Goal: Check status: Check status

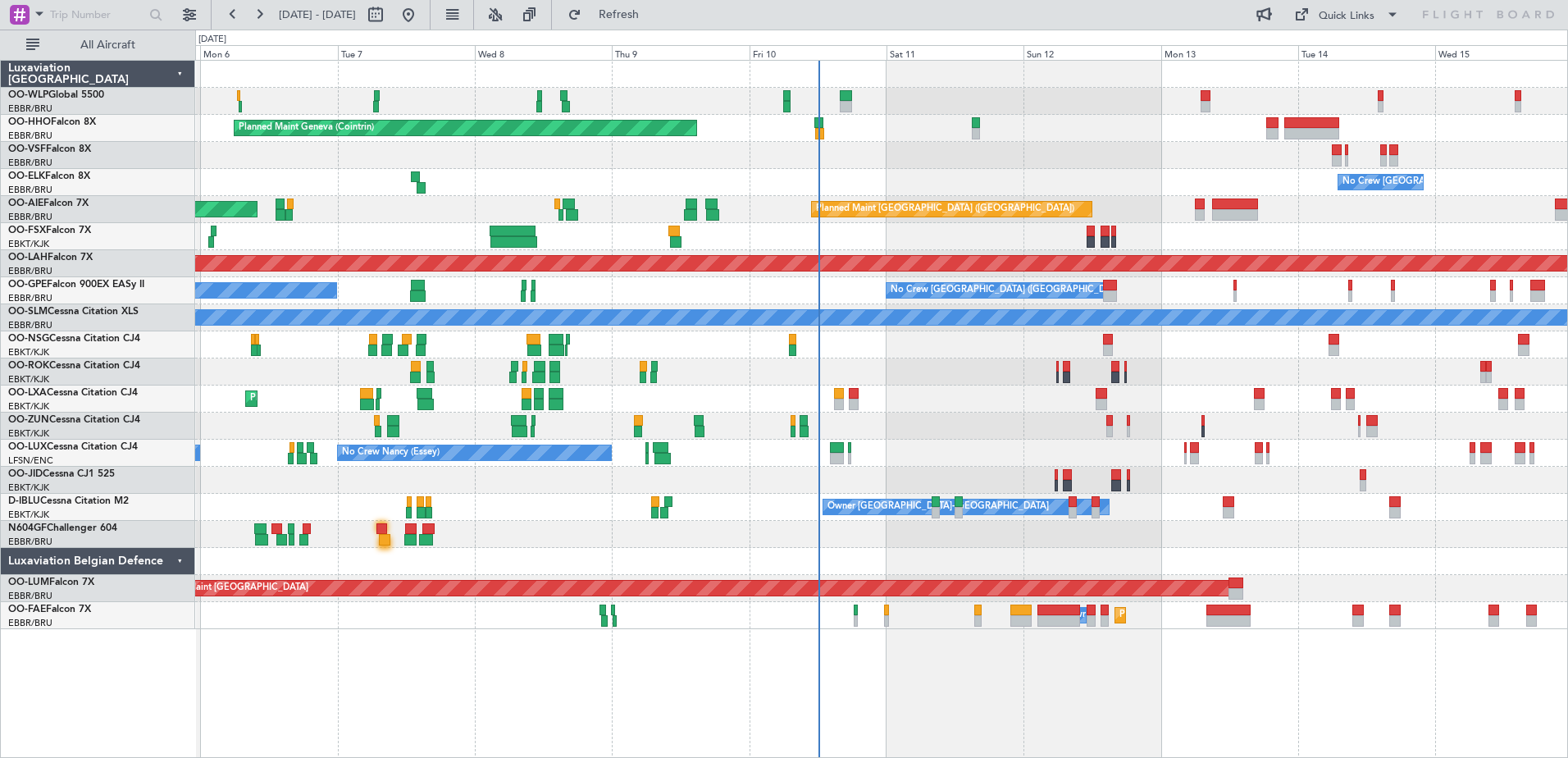
click at [992, 433] on div at bounding box center [881, 426] width 1371 height 27
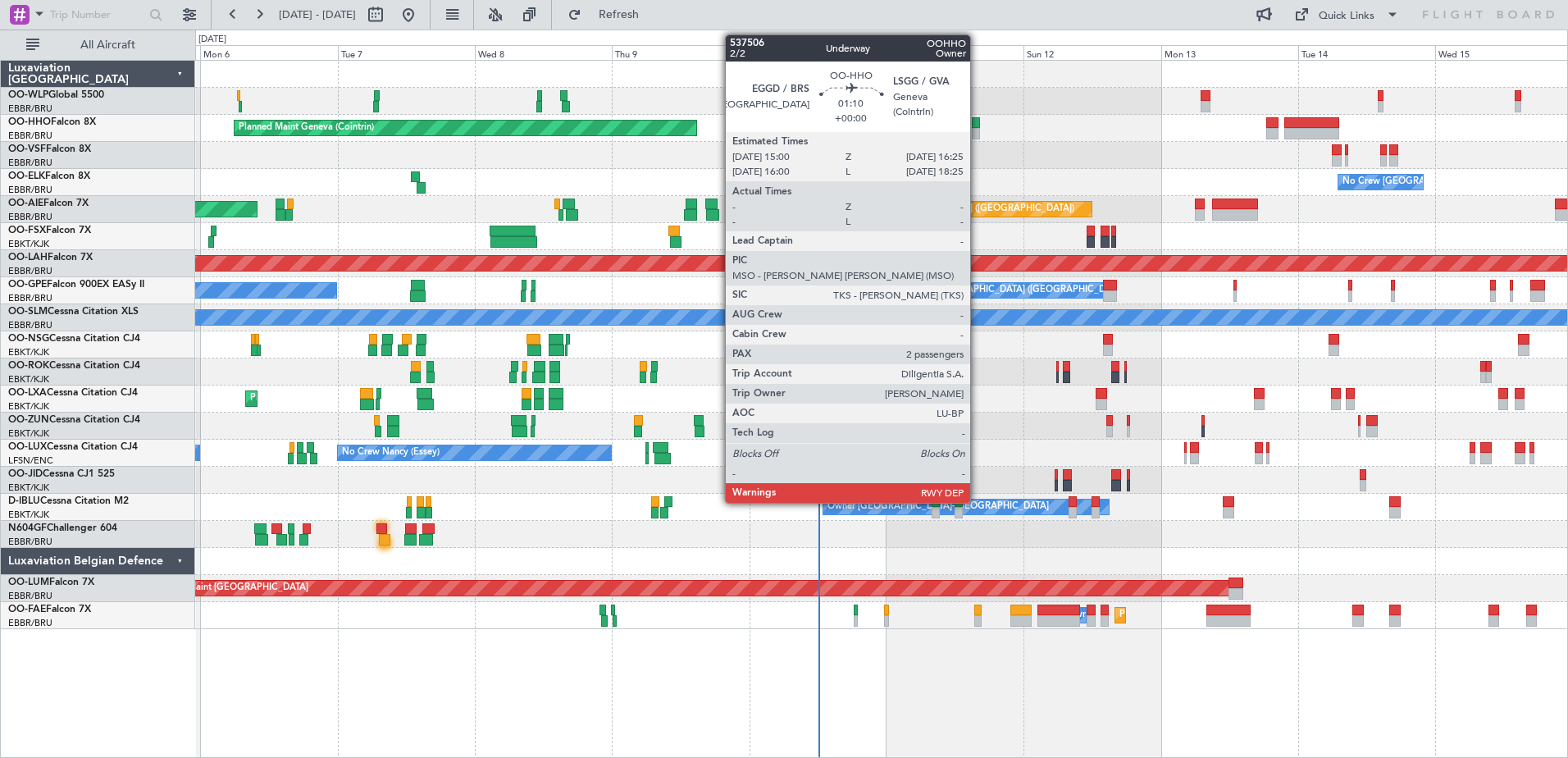
click at [976, 134] on div at bounding box center [976, 134] width 8 height 12
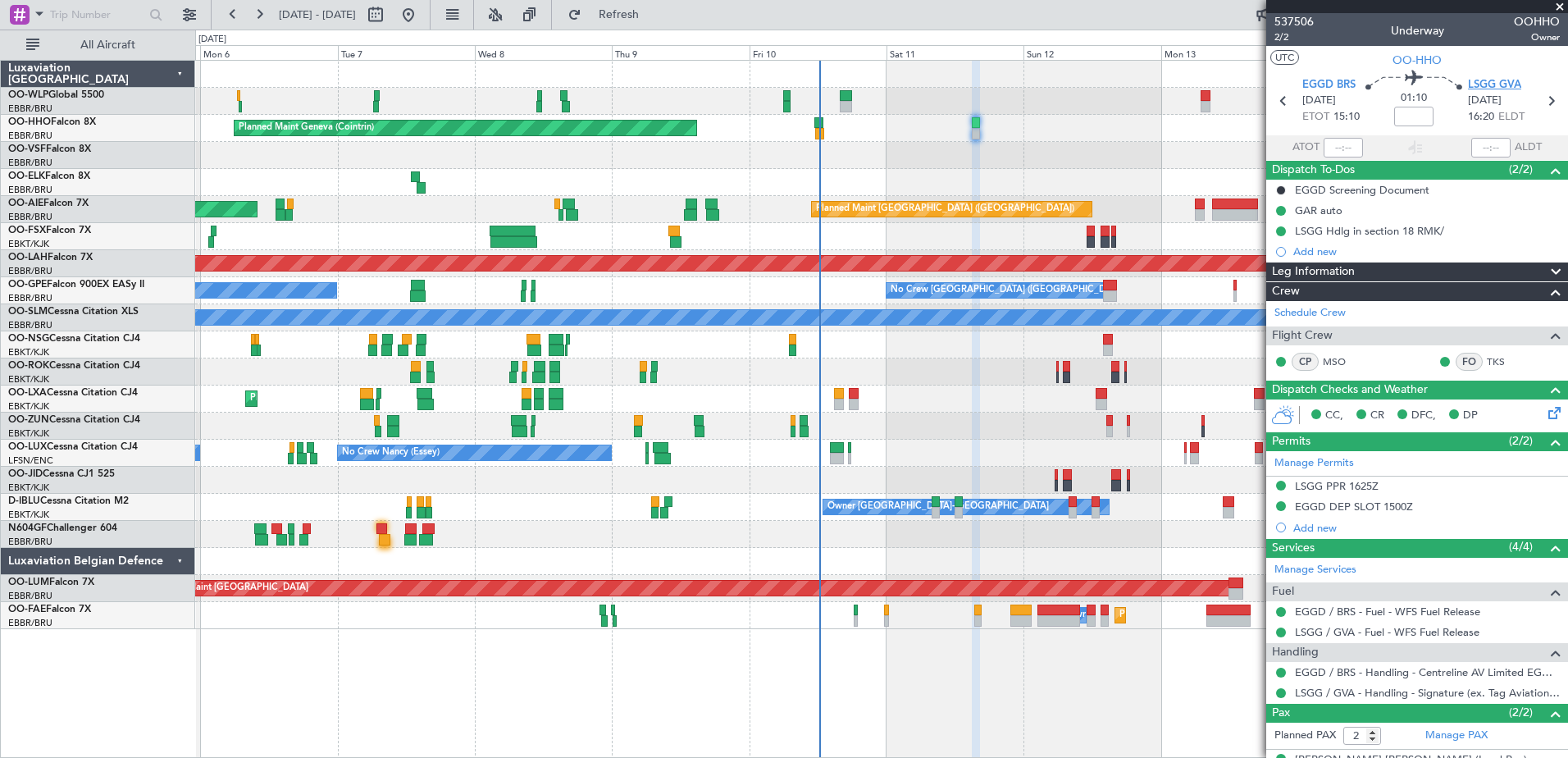
click at [1490, 85] on span "LSGG GVA" at bounding box center [1494, 85] width 54 height 17
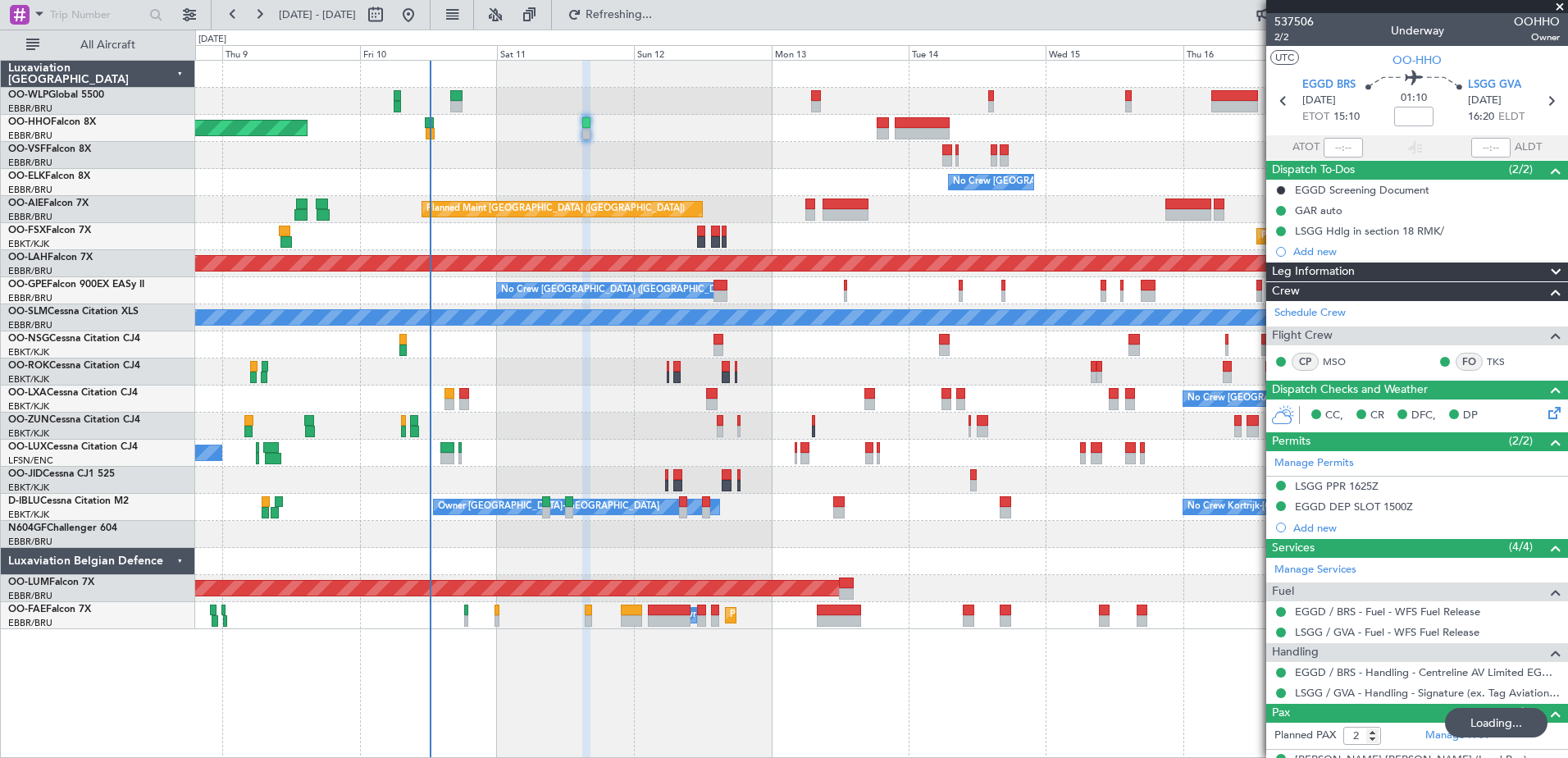
click at [607, 350] on div "Planned Maint Geneva (Cointrin) No Crew [GEOGRAPHIC_DATA] (Brussels National) P…" at bounding box center [881, 345] width 1371 height 568
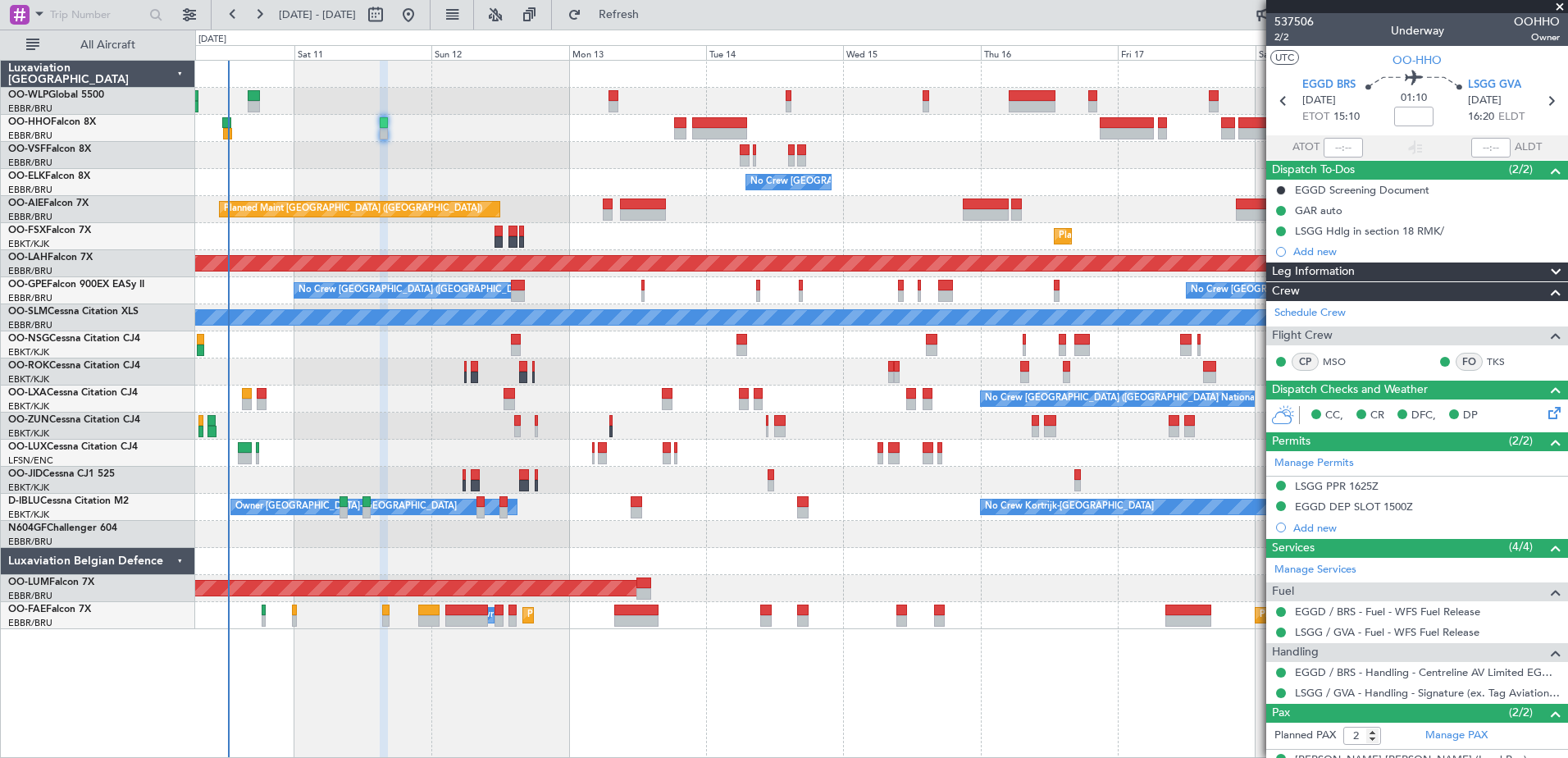
click at [925, 252] on div "Planned Maint Geneva (Cointrin) No Crew [GEOGRAPHIC_DATA] (Brussels National) P…" at bounding box center [881, 345] width 1371 height 568
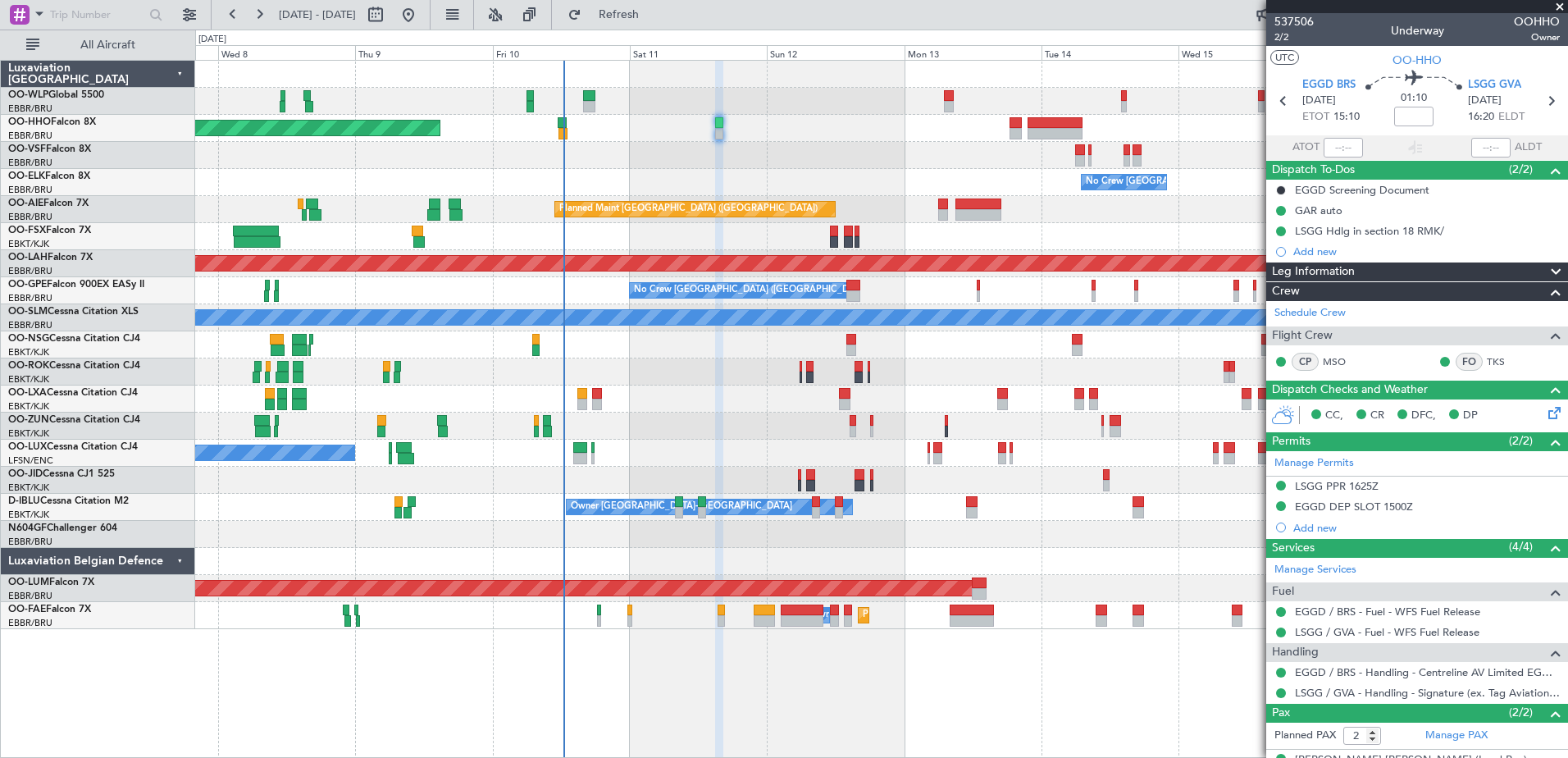
click at [876, 551] on div "Planned Maint Geneva (Cointrin) No Crew [GEOGRAPHIC_DATA] (Brussels National) P…" at bounding box center [881, 345] width 1371 height 568
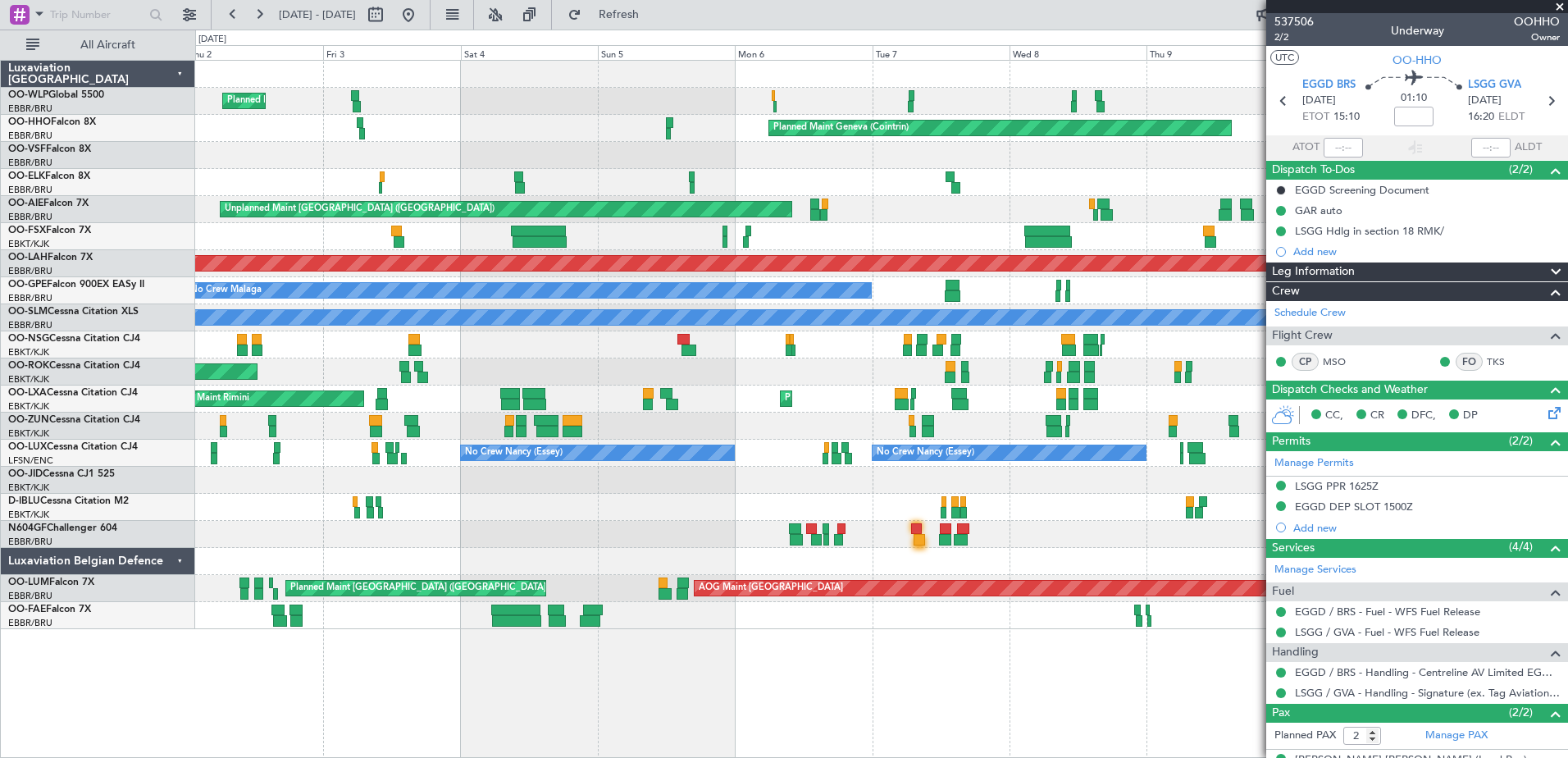
click at [1006, 374] on div "Planned Maint Milan (Linate) Planned Maint Geneva ([GEOGRAPHIC_DATA]) No Crew […" at bounding box center [881, 345] width 1371 height 568
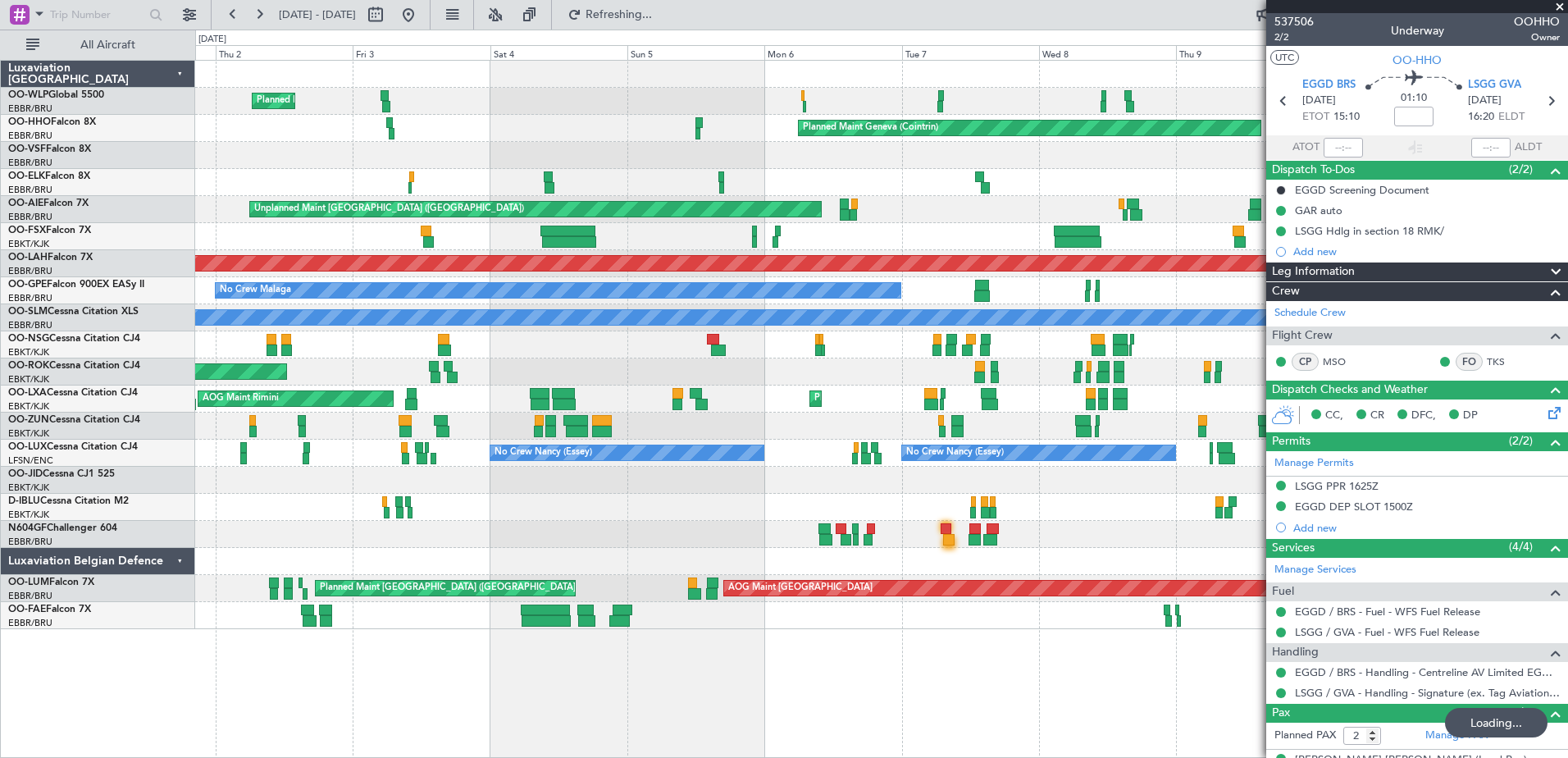
click at [1004, 511] on div "Planned Maint Milan (Linate) Planned Maint Geneva ([GEOGRAPHIC_DATA]) No Crew […" at bounding box center [881, 345] width 1371 height 568
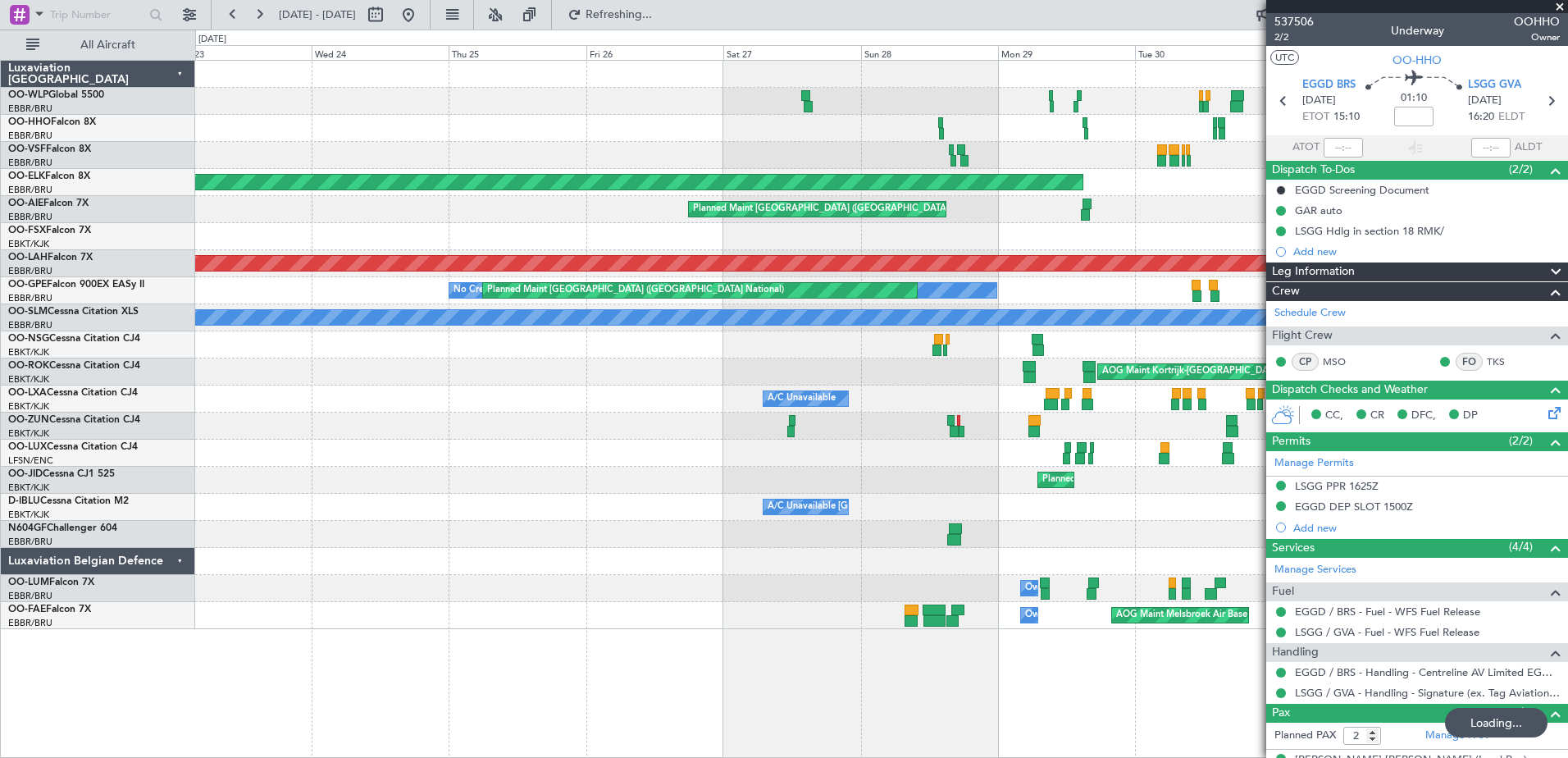
click at [1114, 543] on div at bounding box center [881, 535] width 1371 height 27
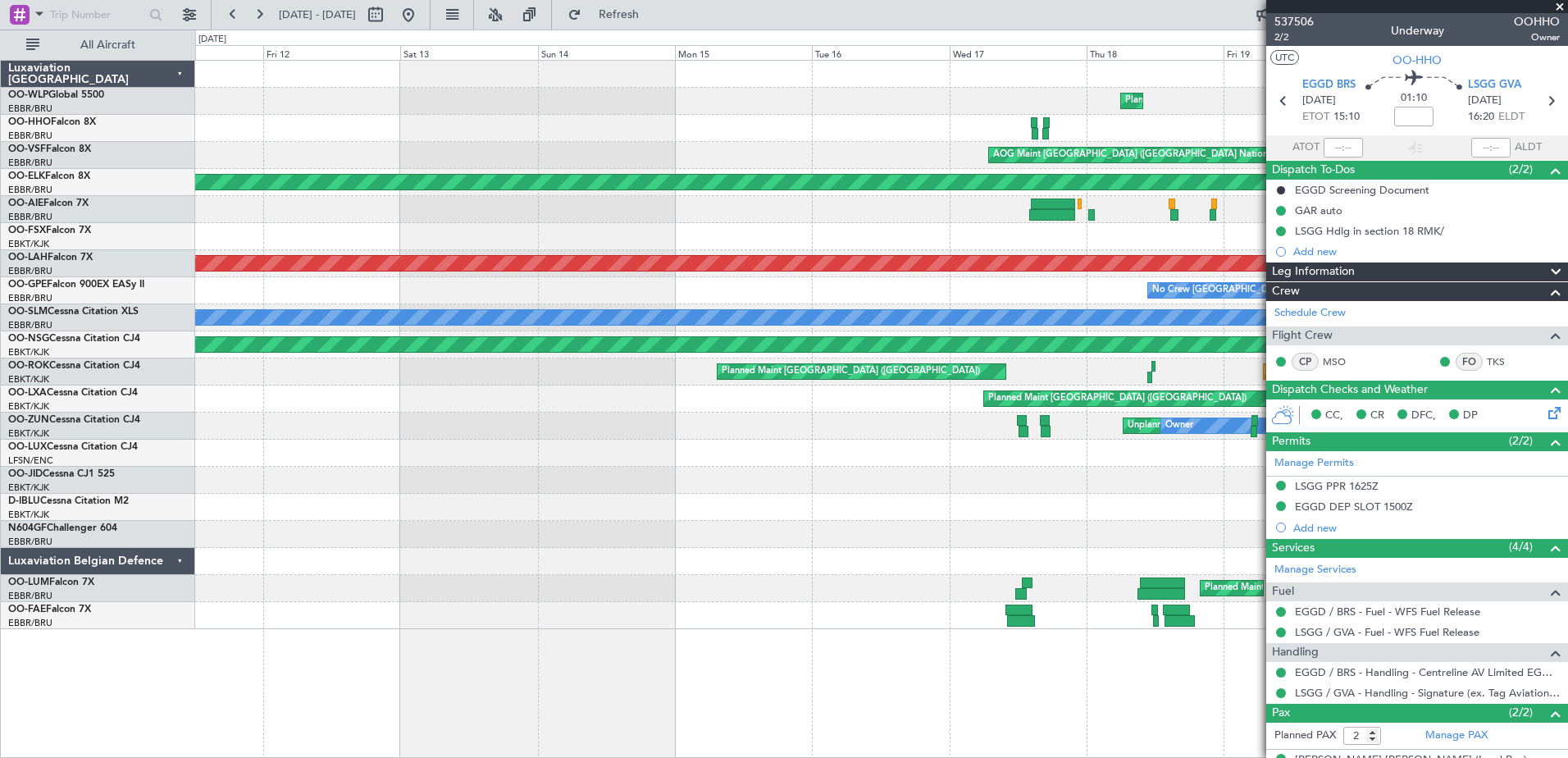
click at [1254, 622] on div "Planned Maint Liege AOG Maint [GEOGRAPHIC_DATA] ([GEOGRAPHIC_DATA]) Planned Mai…" at bounding box center [881, 345] width 1371 height 568
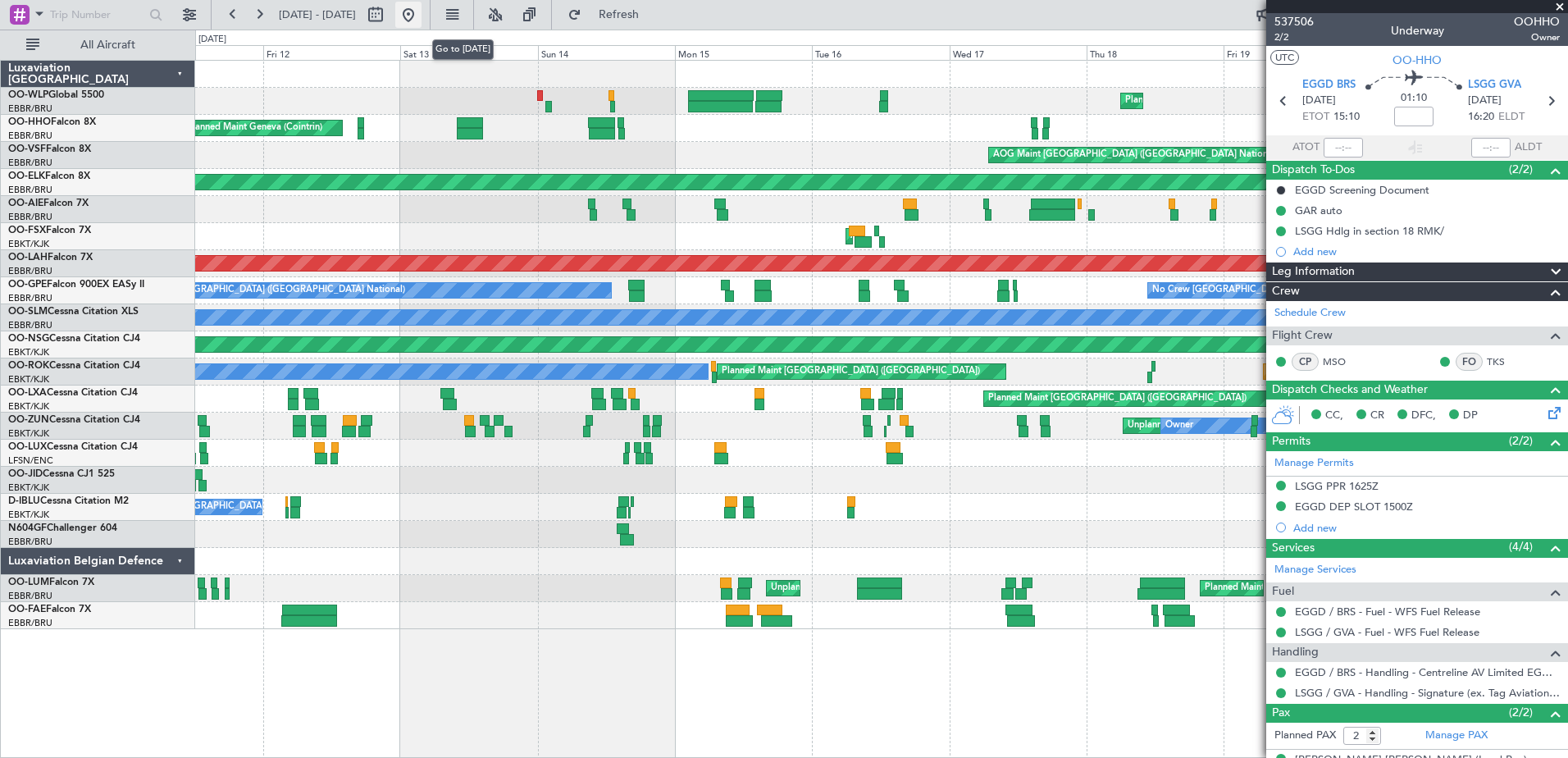
click at [421, 21] on button at bounding box center [408, 14] width 26 height 26
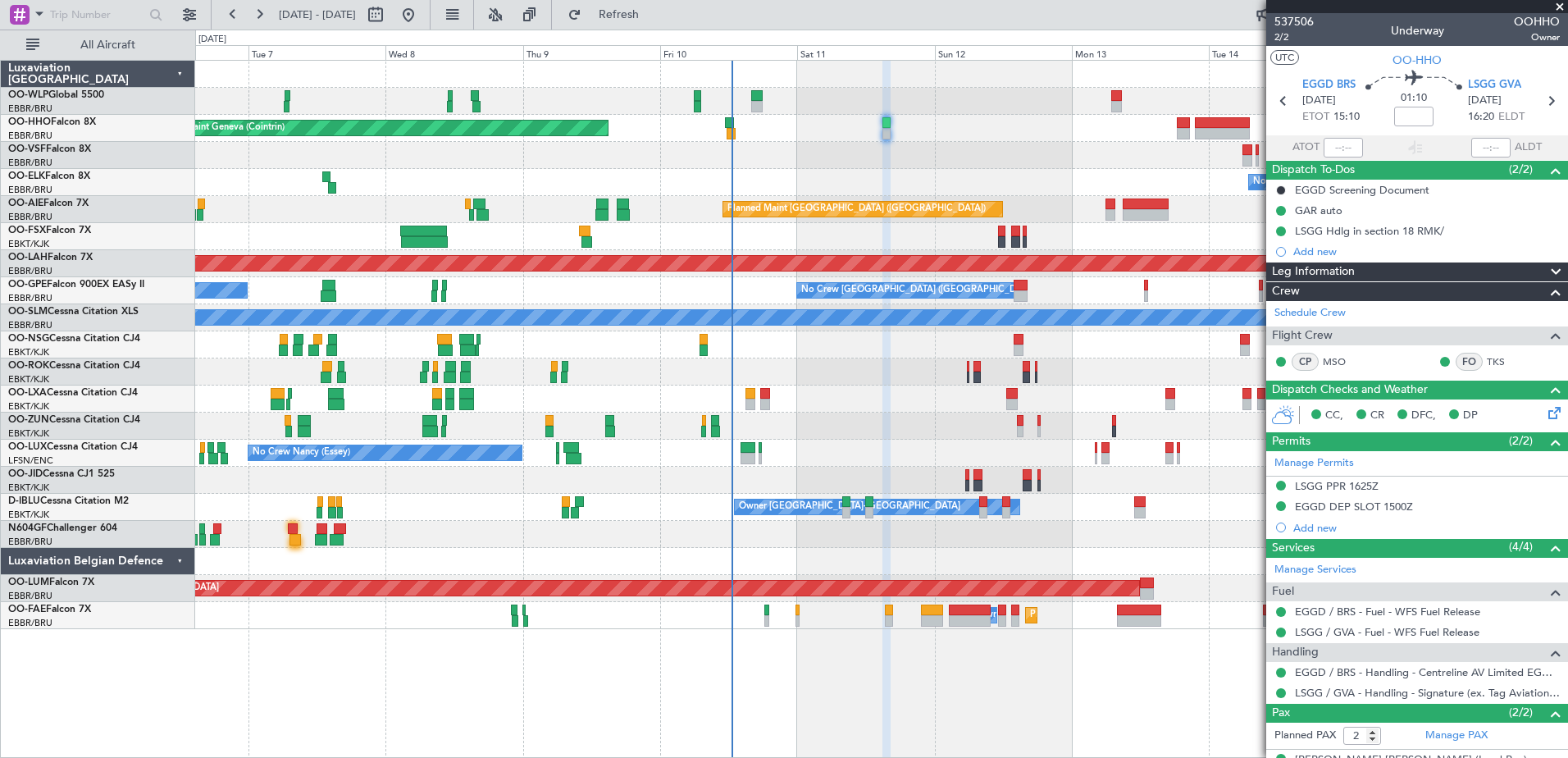
click at [1027, 172] on div "No Crew [GEOGRAPHIC_DATA] ([GEOGRAPHIC_DATA] National)" at bounding box center [881, 182] width 1371 height 27
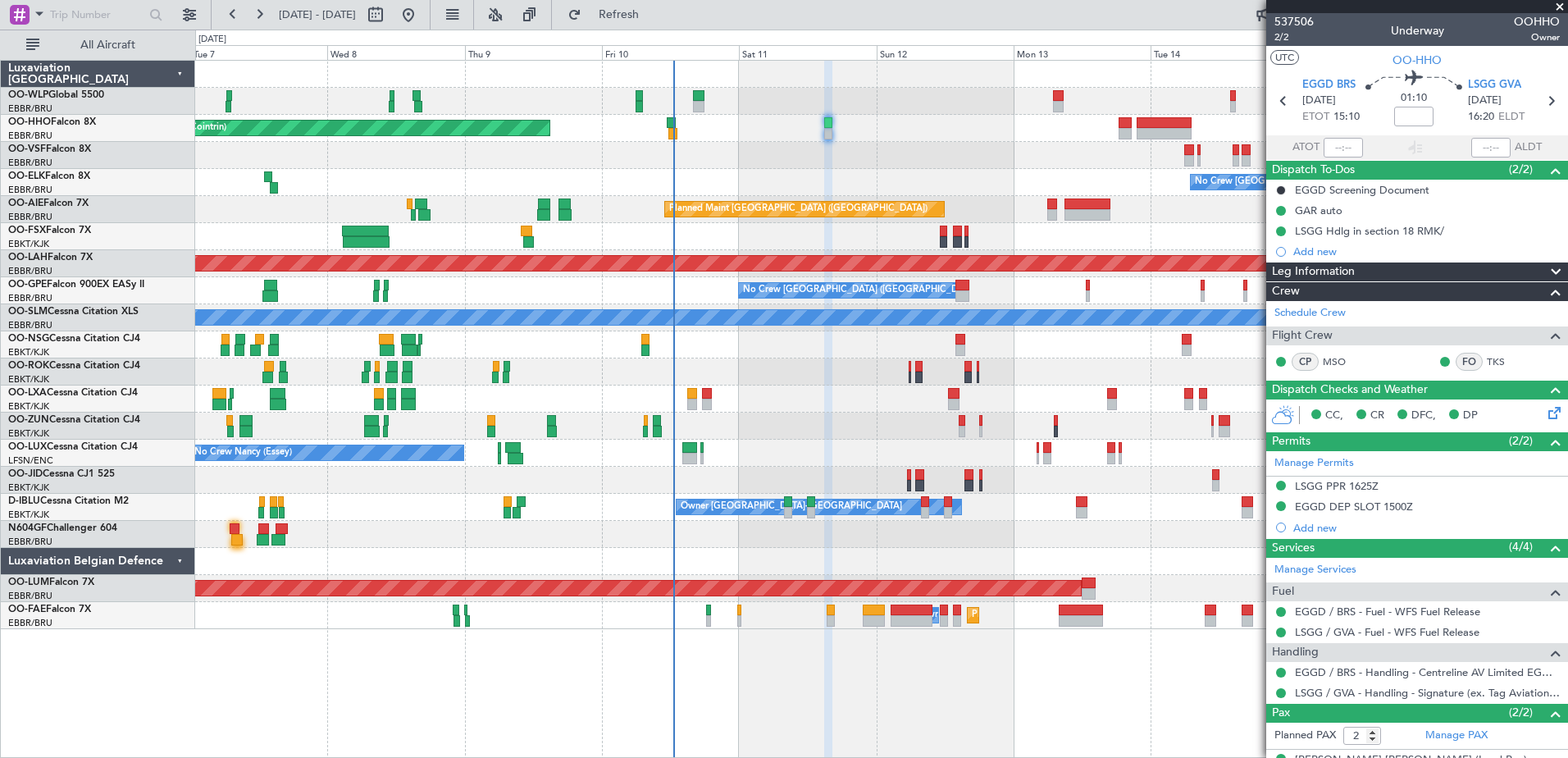
click at [963, 179] on div "No Crew [GEOGRAPHIC_DATA] ([GEOGRAPHIC_DATA] National)" at bounding box center [881, 182] width 1371 height 27
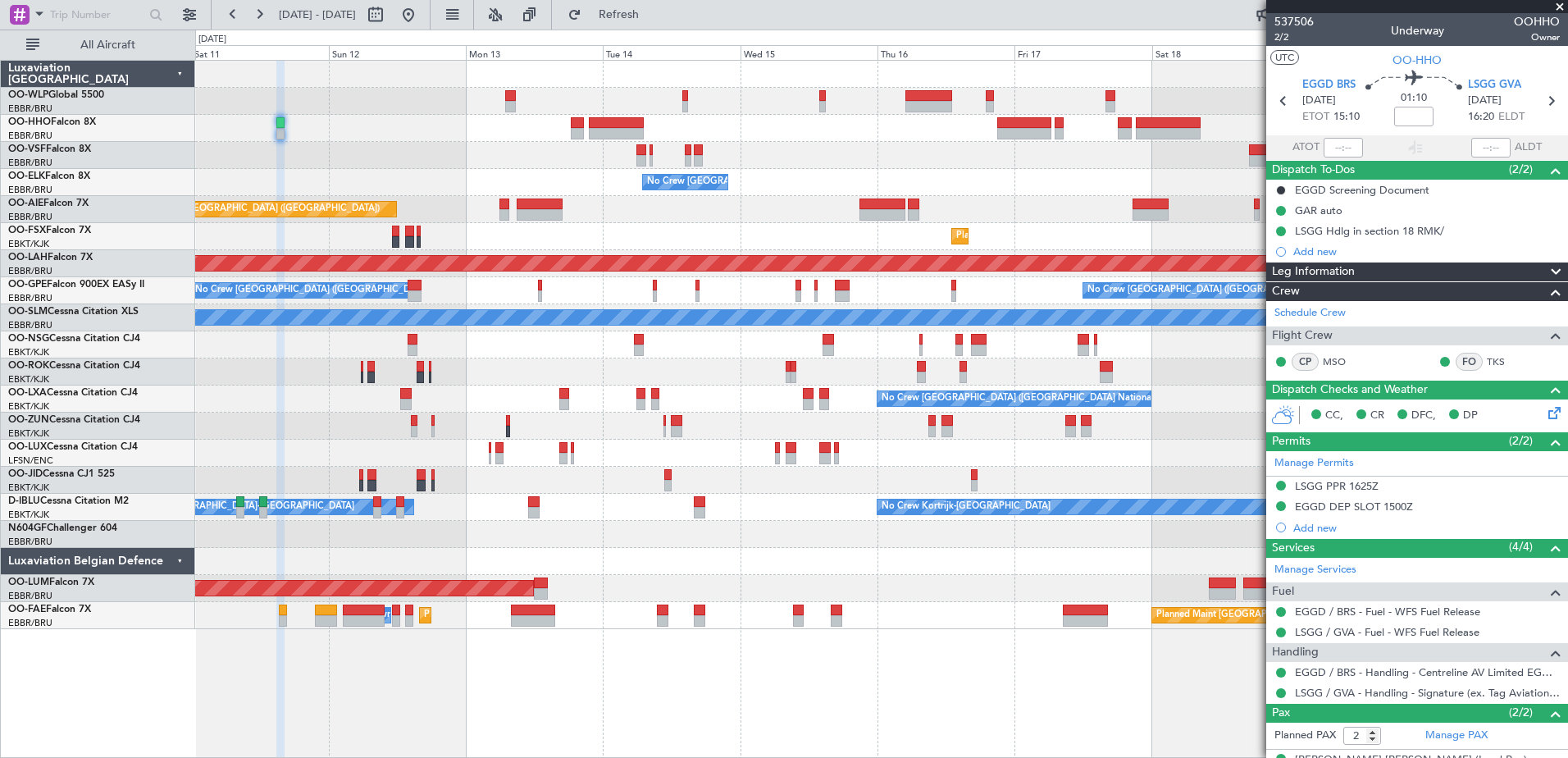
click at [452, 99] on div "Planned Maint Geneva (Cointrin) No Crew [GEOGRAPHIC_DATA] (Brussels National) P…" at bounding box center [881, 345] width 1371 height 568
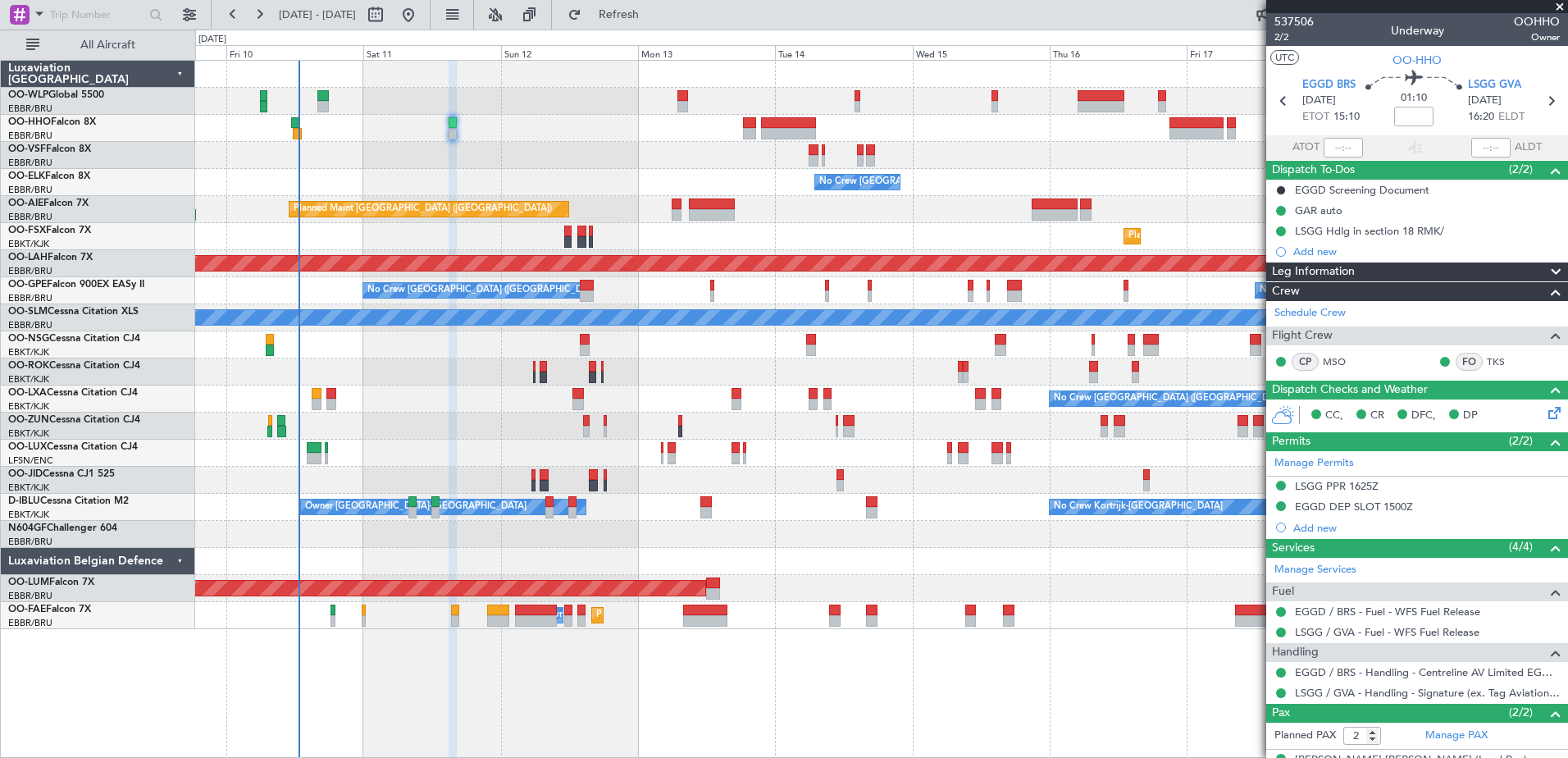
click at [600, 161] on div at bounding box center [881, 156] width 1371 height 27
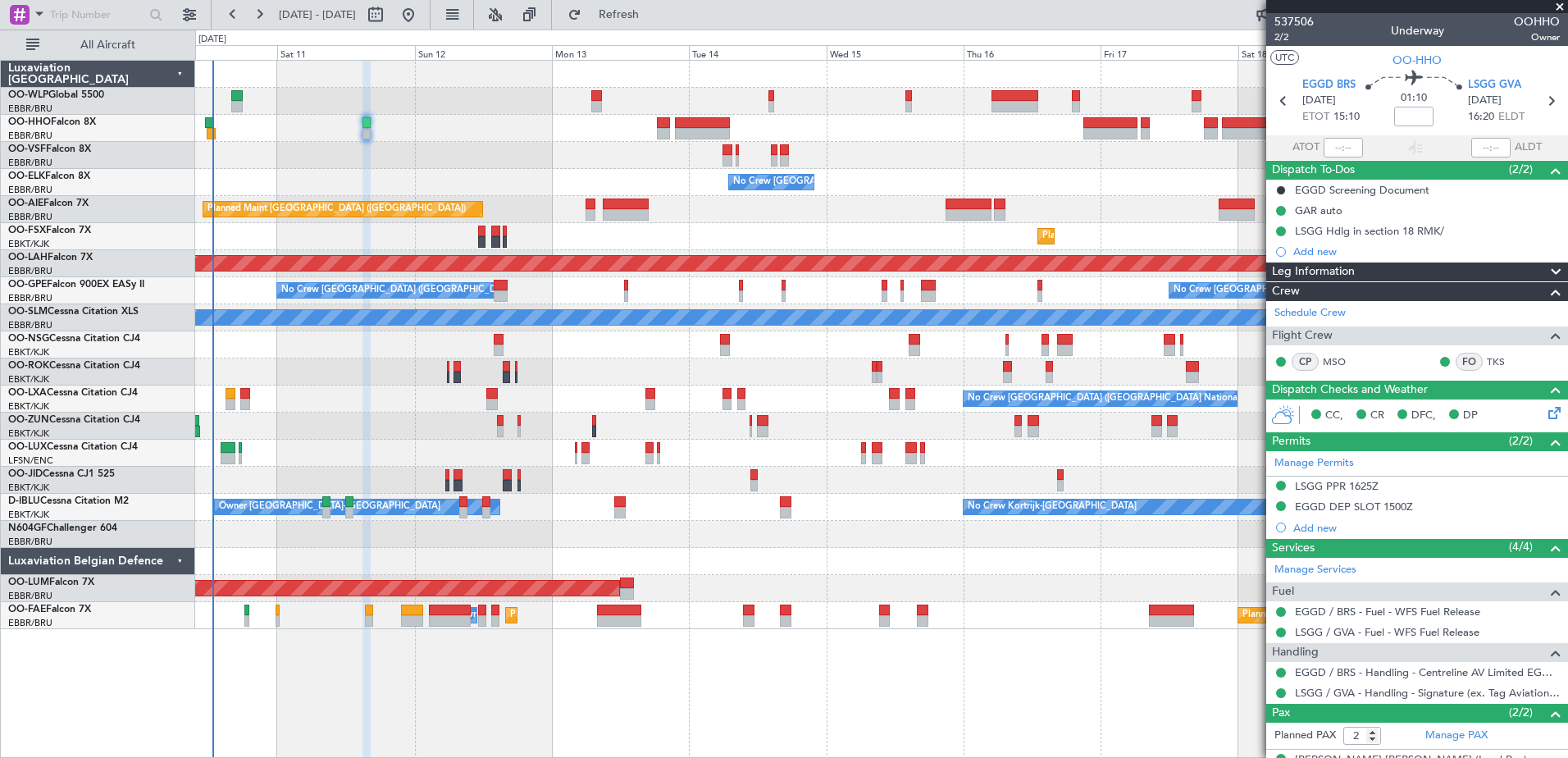
click at [887, 225] on div "Planned Maint Geneva (Cointrin) No Crew [GEOGRAPHIC_DATA] (Brussels National) P…" at bounding box center [881, 345] width 1371 height 568
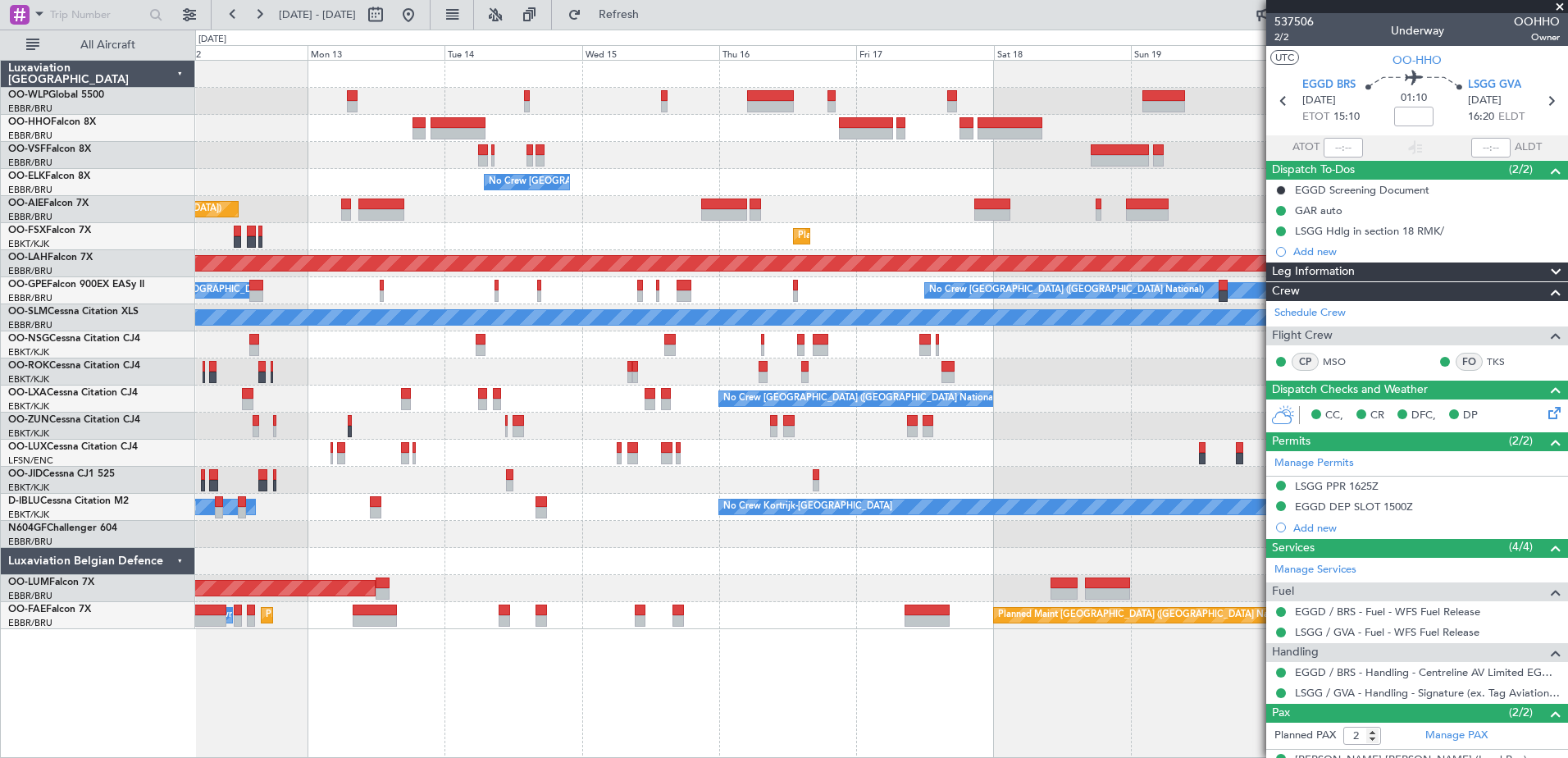
click at [886, 190] on div "No Crew [GEOGRAPHIC_DATA] ([GEOGRAPHIC_DATA] National)" at bounding box center [881, 182] width 1371 height 27
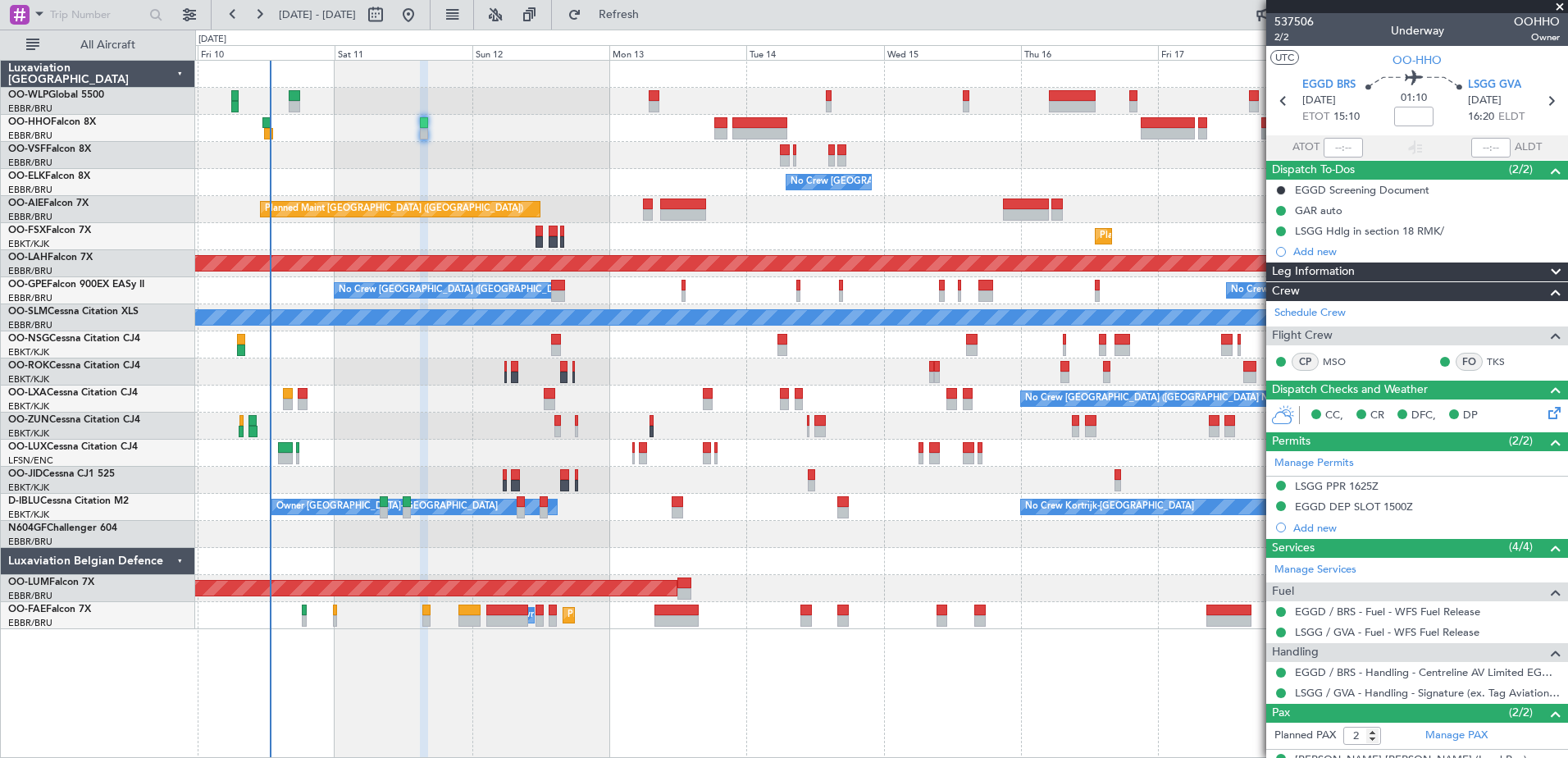
click at [702, 550] on div "Planned Maint Geneva (Cointrin) No Crew [GEOGRAPHIC_DATA] (Brussels National) P…" at bounding box center [881, 345] width 1371 height 568
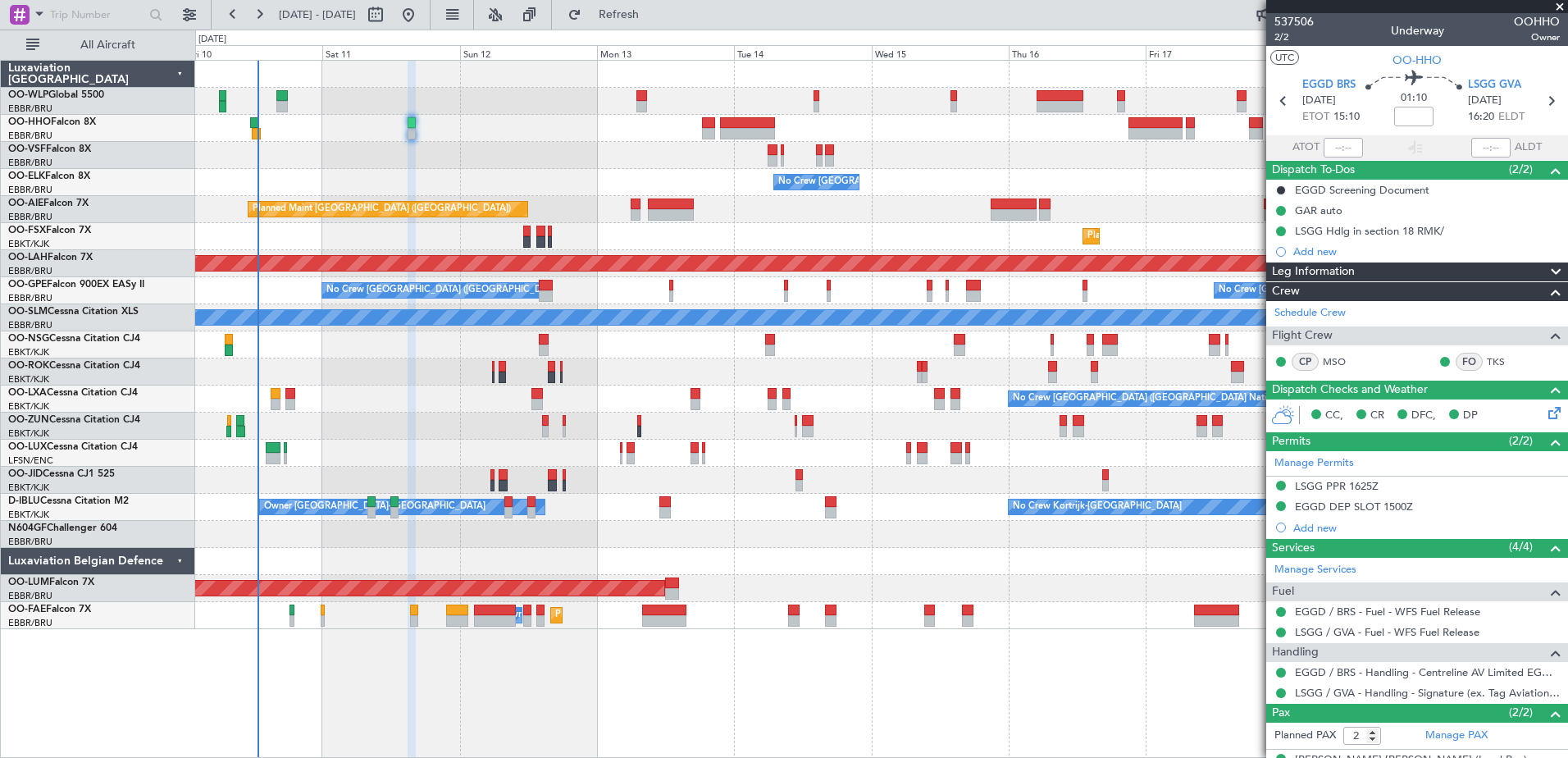
click at [408, 377] on div at bounding box center [881, 371] width 1371 height 27
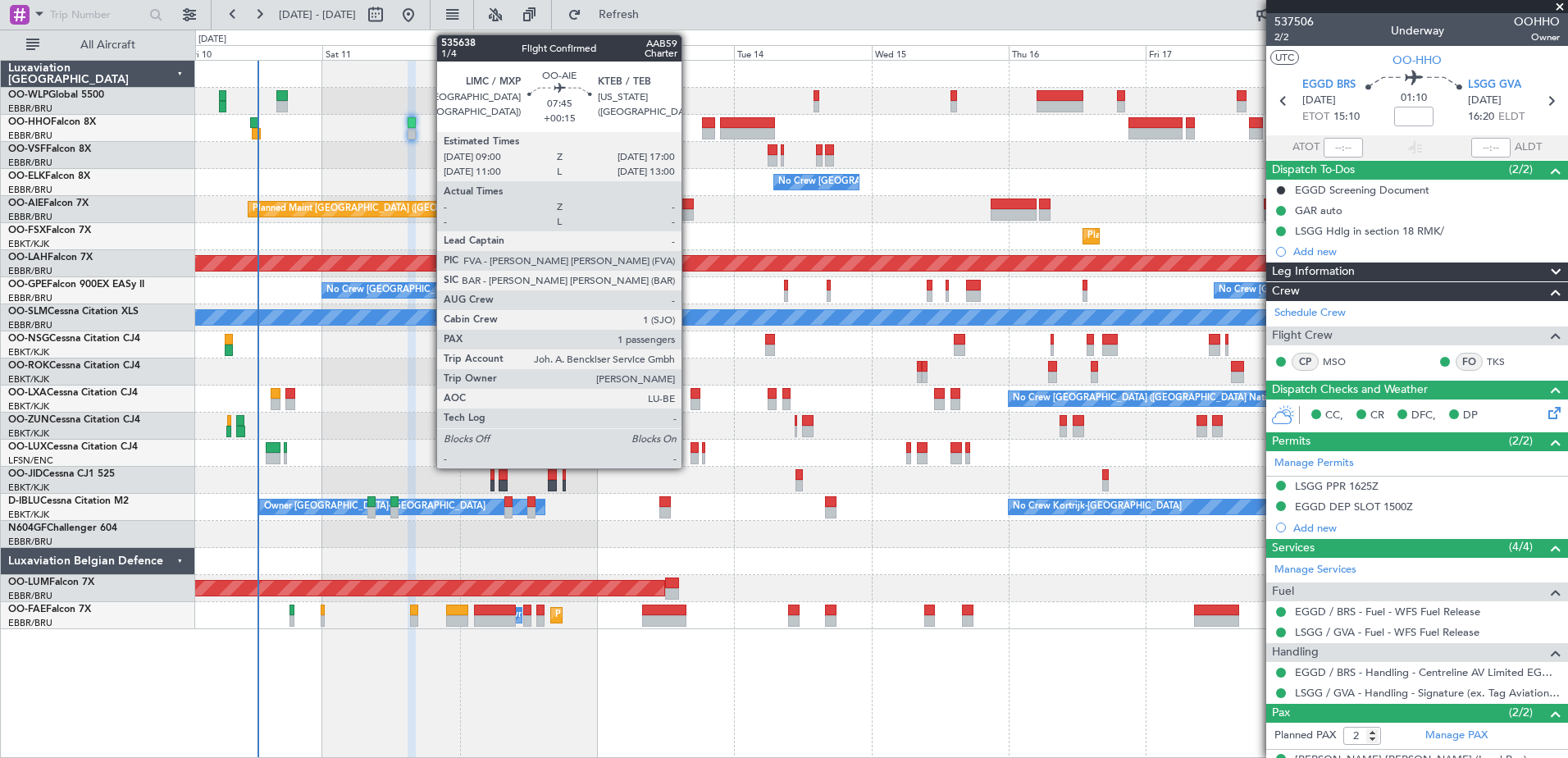
click at [646, 213] on div "Planned Maint [GEOGRAPHIC_DATA] ([GEOGRAPHIC_DATA])" at bounding box center [881, 209] width 1371 height 27
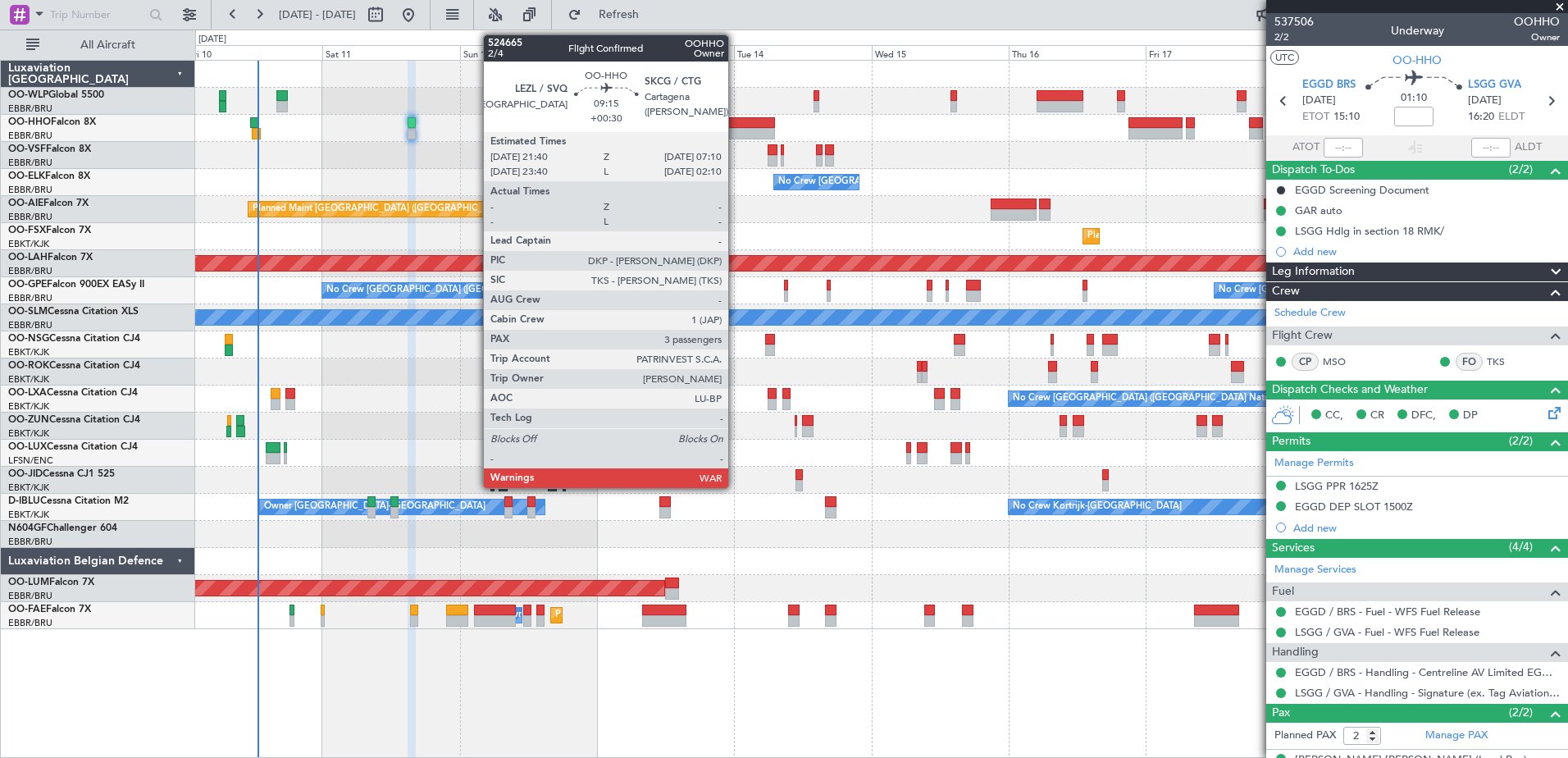
click at [746, 127] on div at bounding box center [748, 123] width 55 height 12
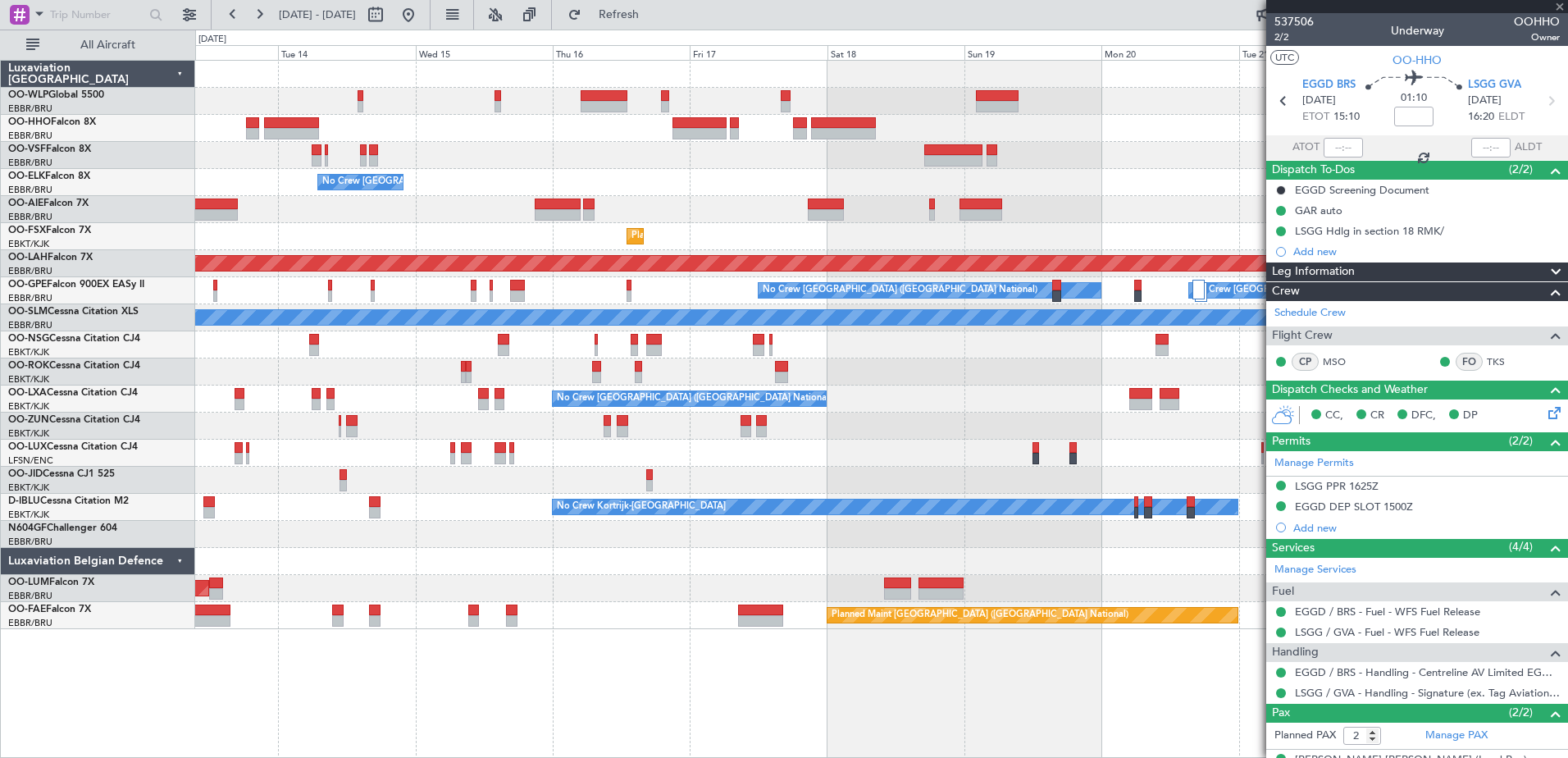
type input "+00:30"
type input "3"
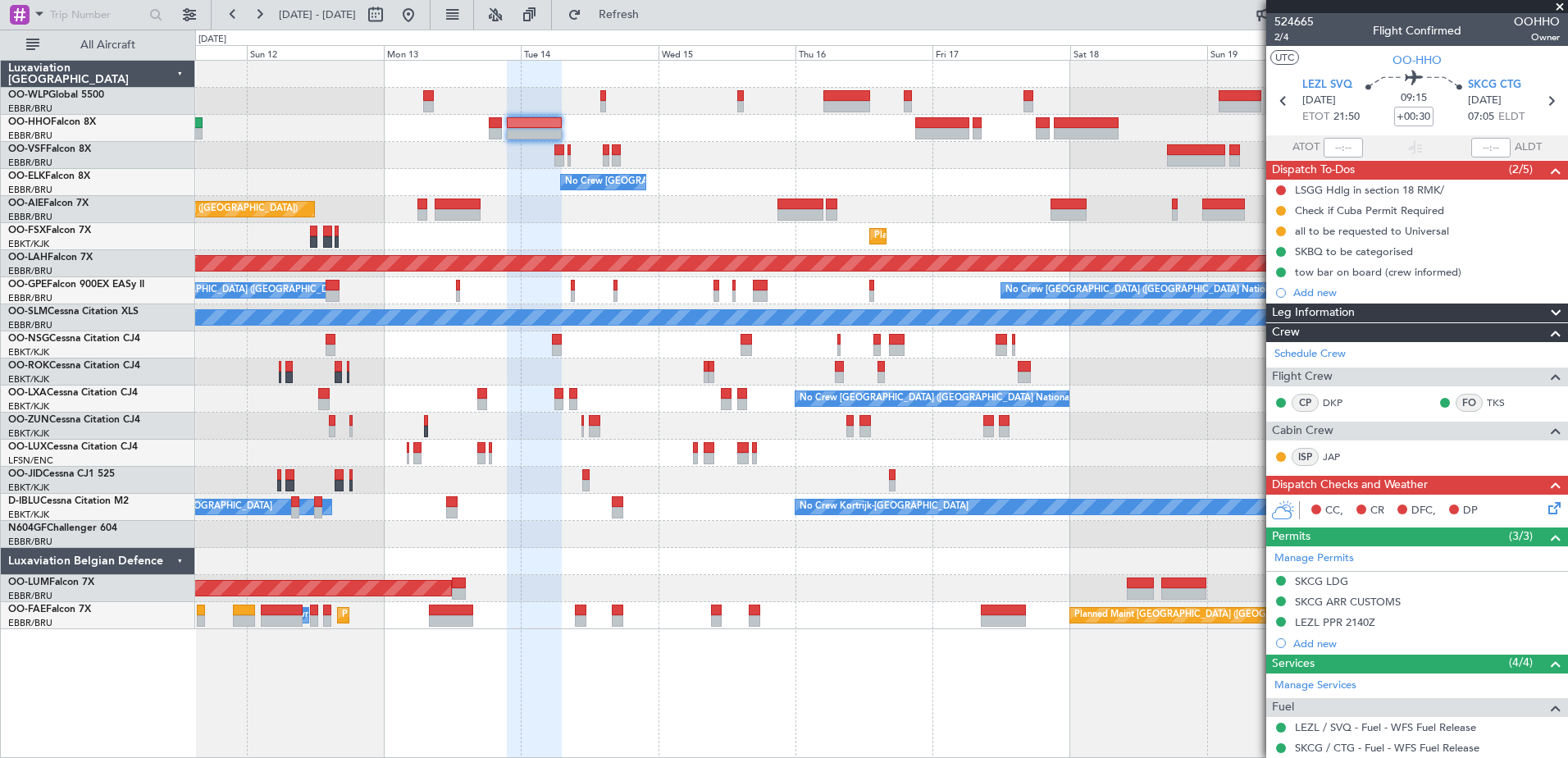
click at [896, 182] on div "No Crew [GEOGRAPHIC_DATA] ([GEOGRAPHIC_DATA] National)" at bounding box center [881, 182] width 1371 height 27
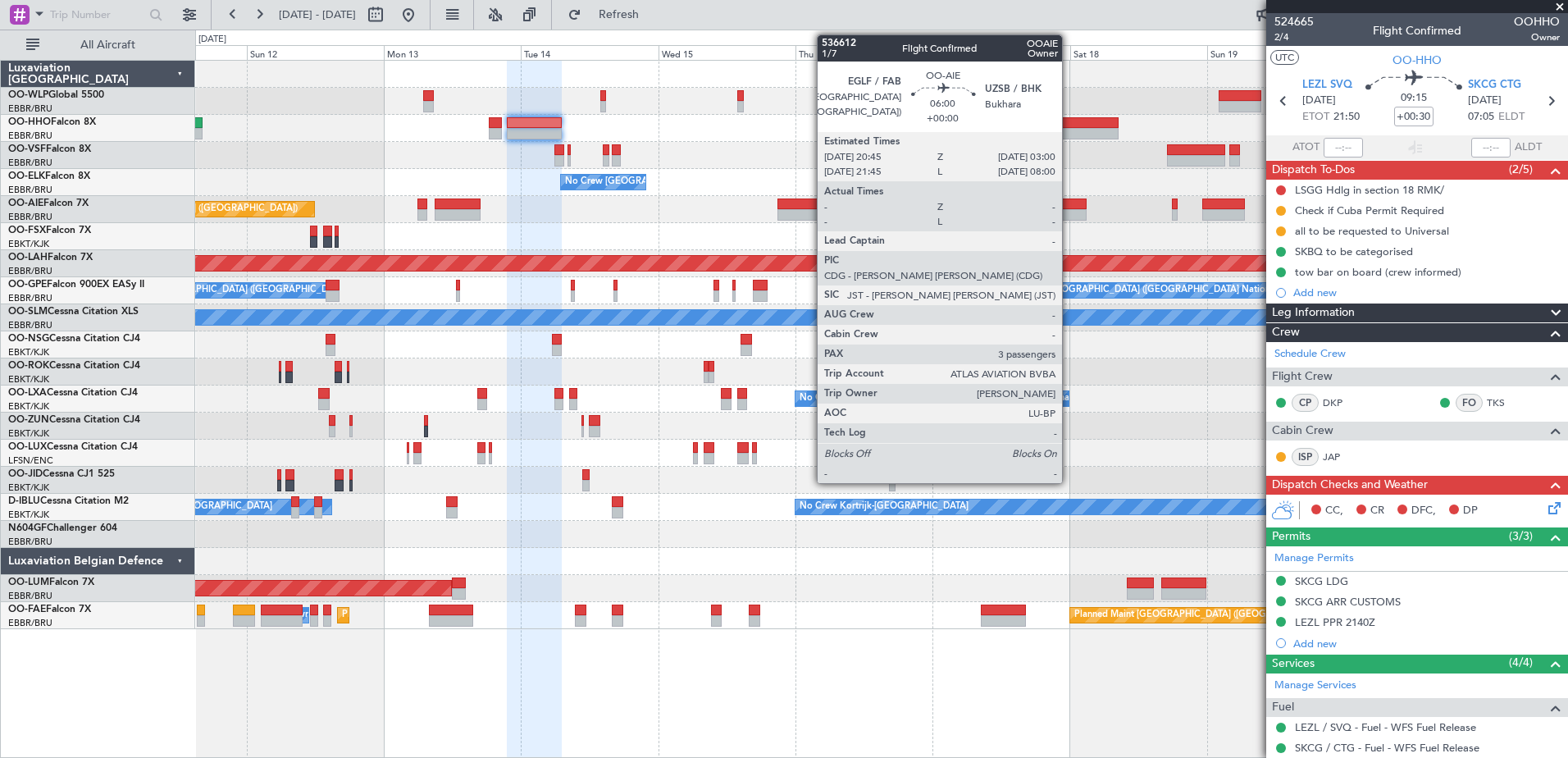
click at [1065, 217] on div at bounding box center [1068, 215] width 36 height 12
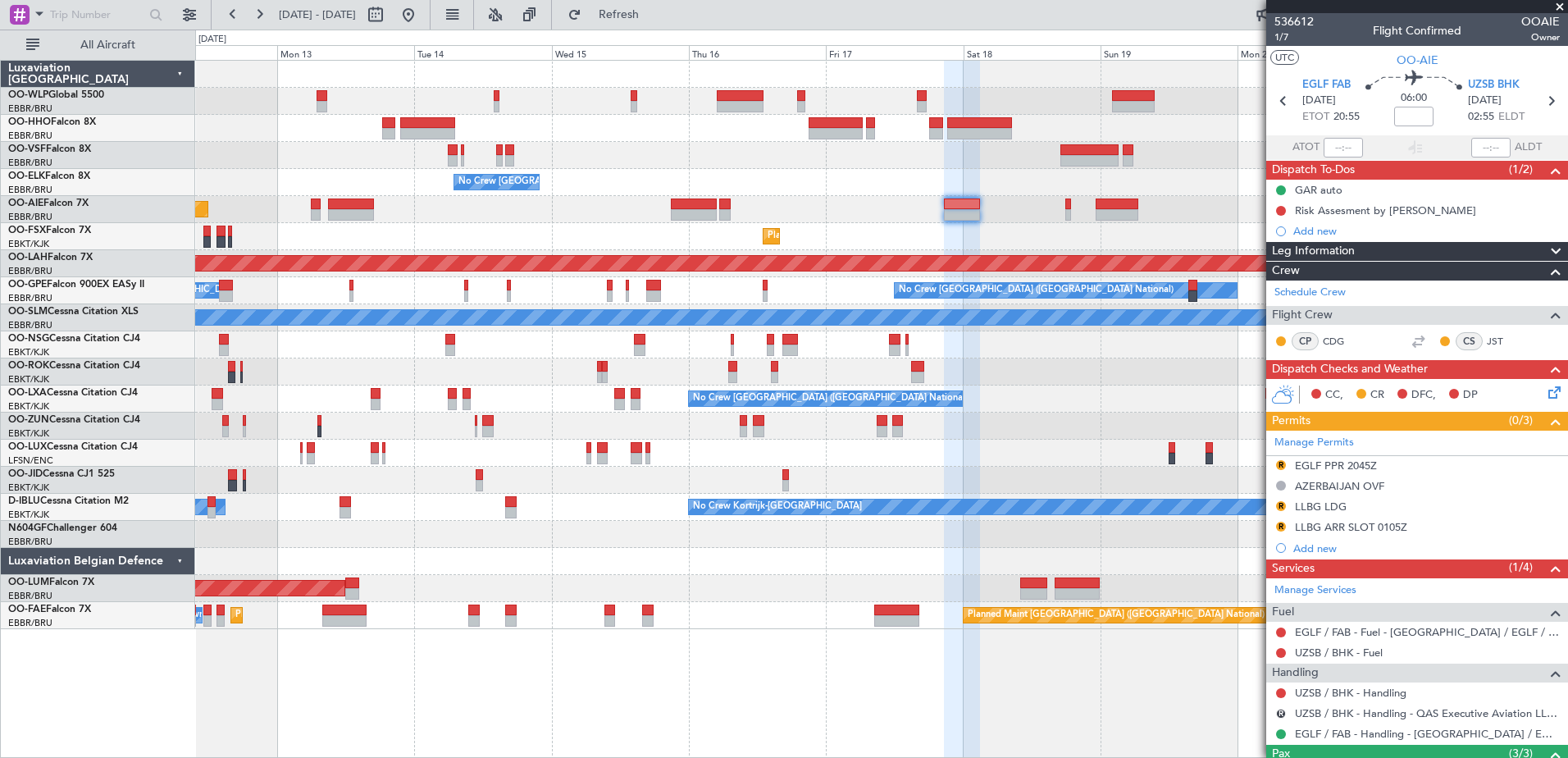
click at [1027, 231] on div "Planned Maint Kortrijk-[GEOGRAPHIC_DATA]" at bounding box center [881, 237] width 1371 height 27
click at [1274, 43] on span "1/7" at bounding box center [1294, 37] width 39 height 14
click at [658, 22] on button "Refresh" at bounding box center [610, 14] width 99 height 26
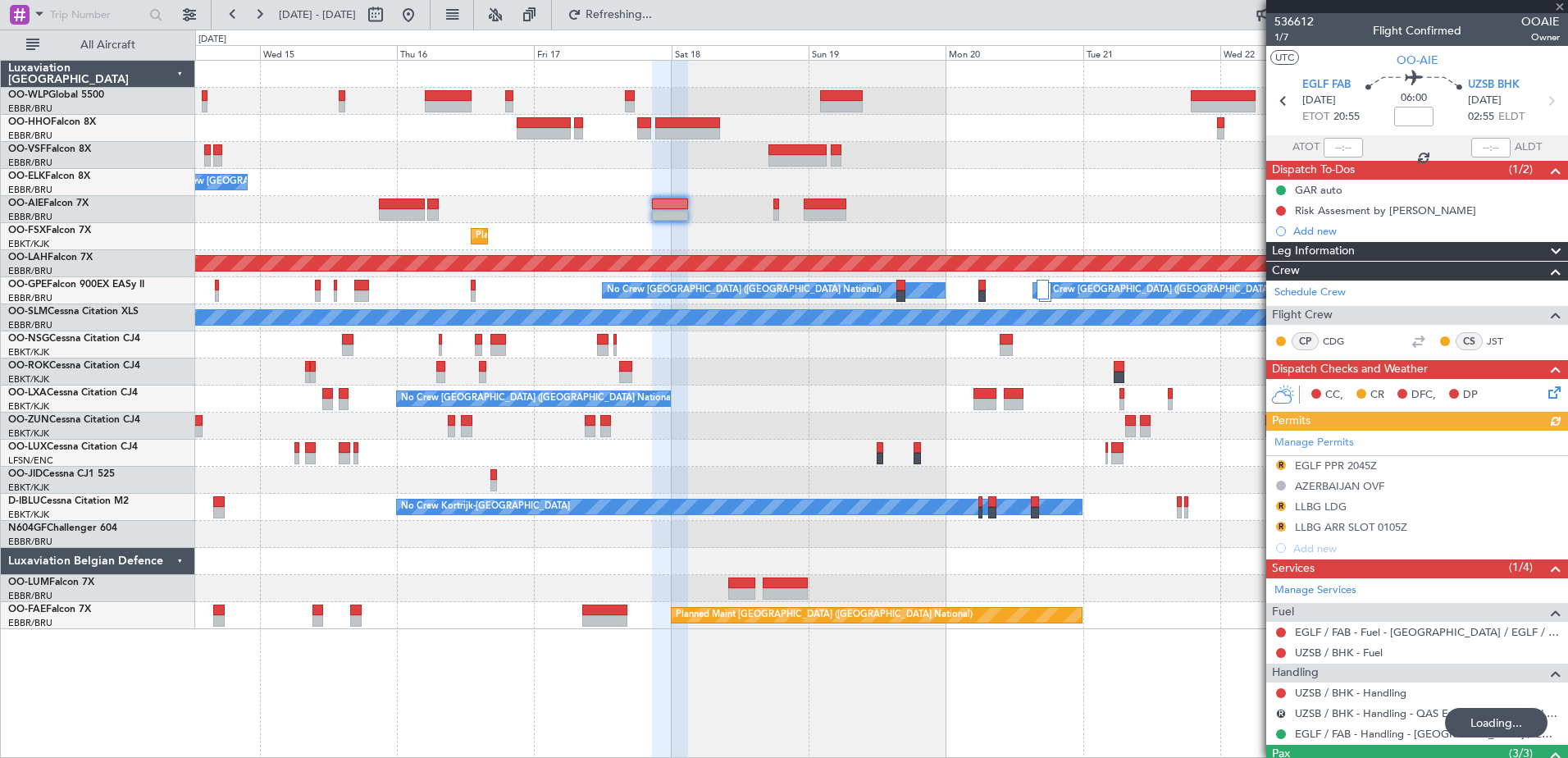
click at [861, 422] on div at bounding box center [881, 426] width 1371 height 27
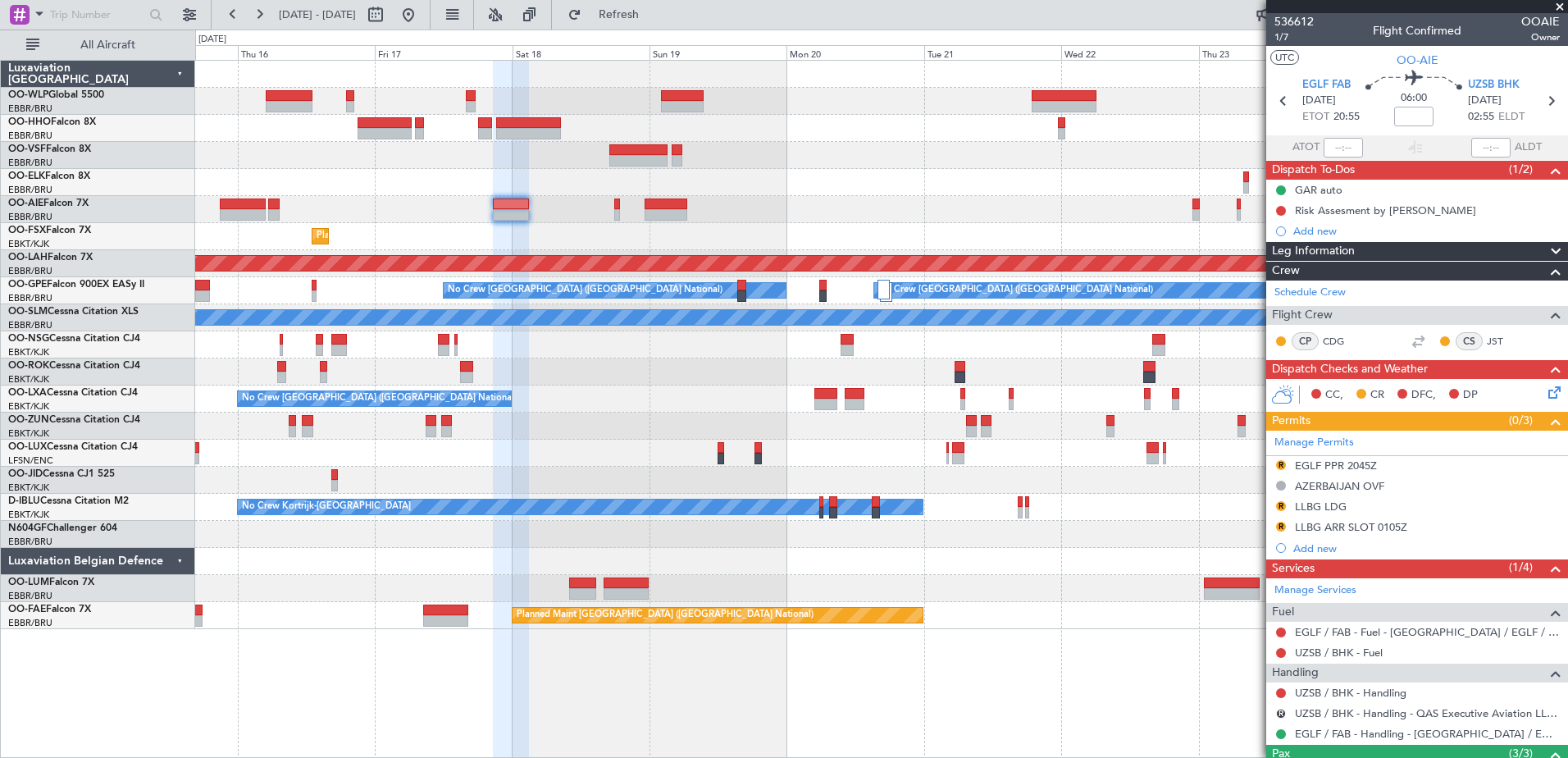
click at [672, 453] on div at bounding box center [881, 453] width 1371 height 27
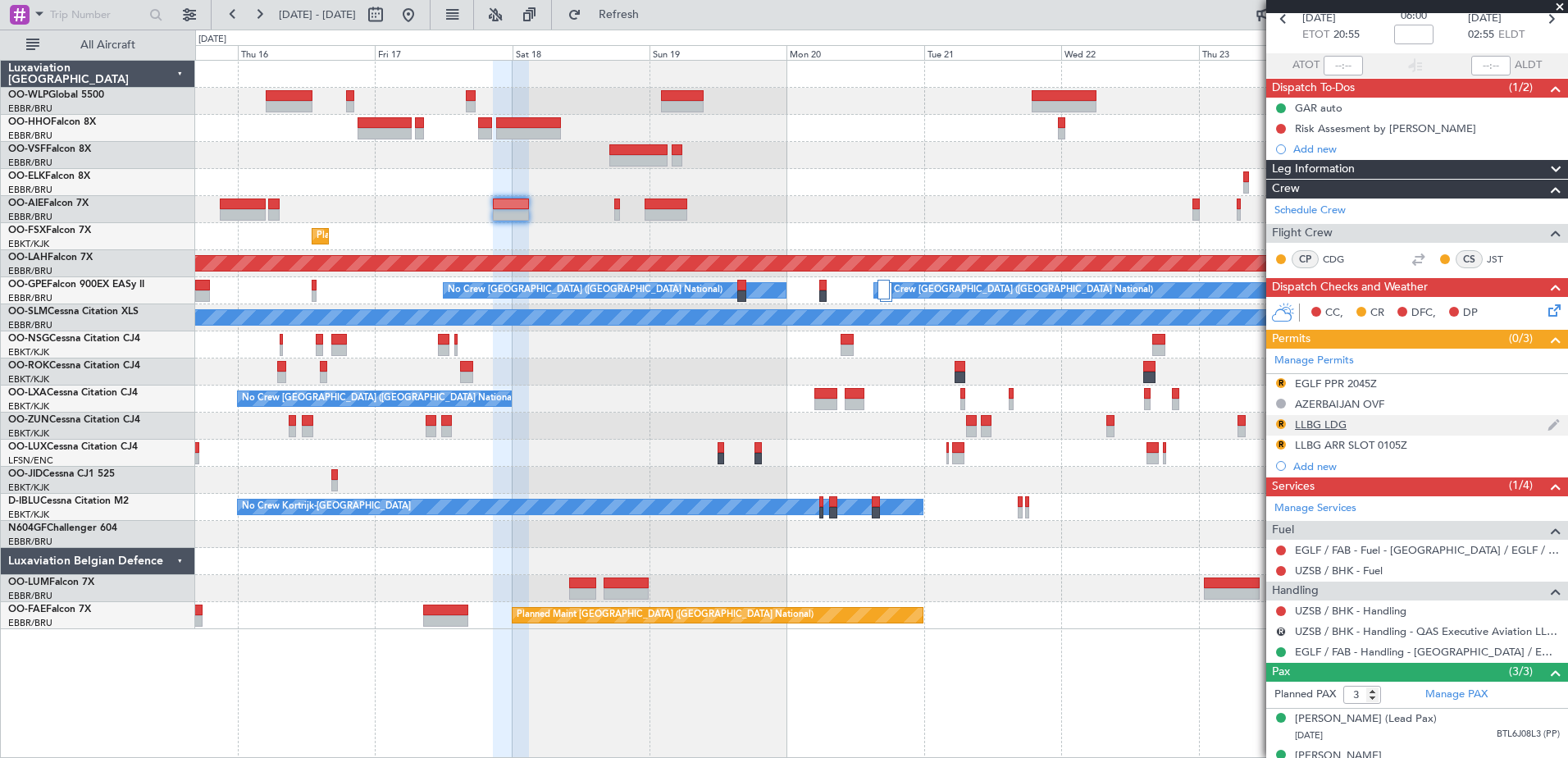
scroll to position [159, 0]
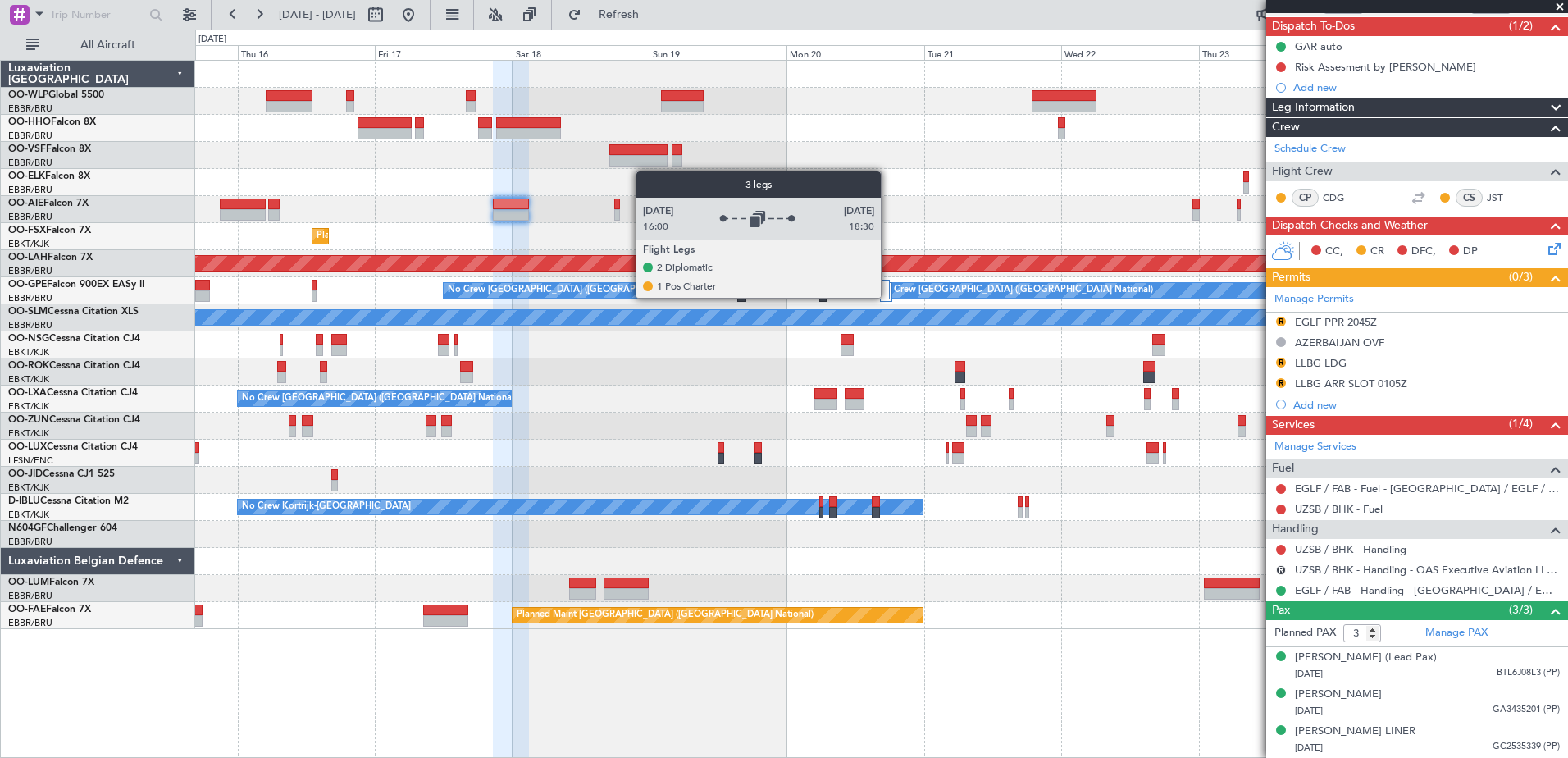
click at [888, 297] on div at bounding box center [883, 289] width 13 height 20
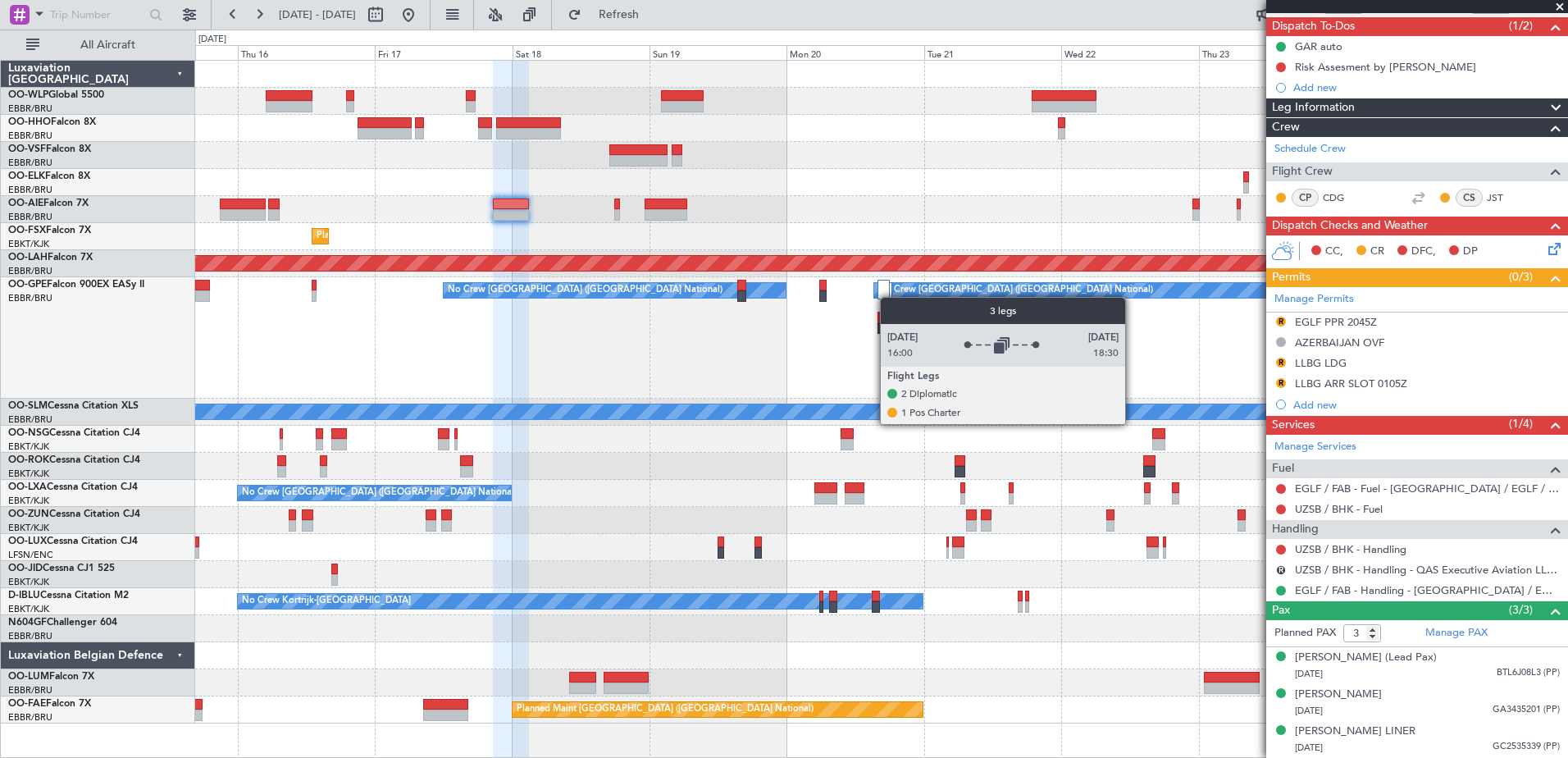
click at [888, 297] on div at bounding box center [883, 289] width 13 height 20
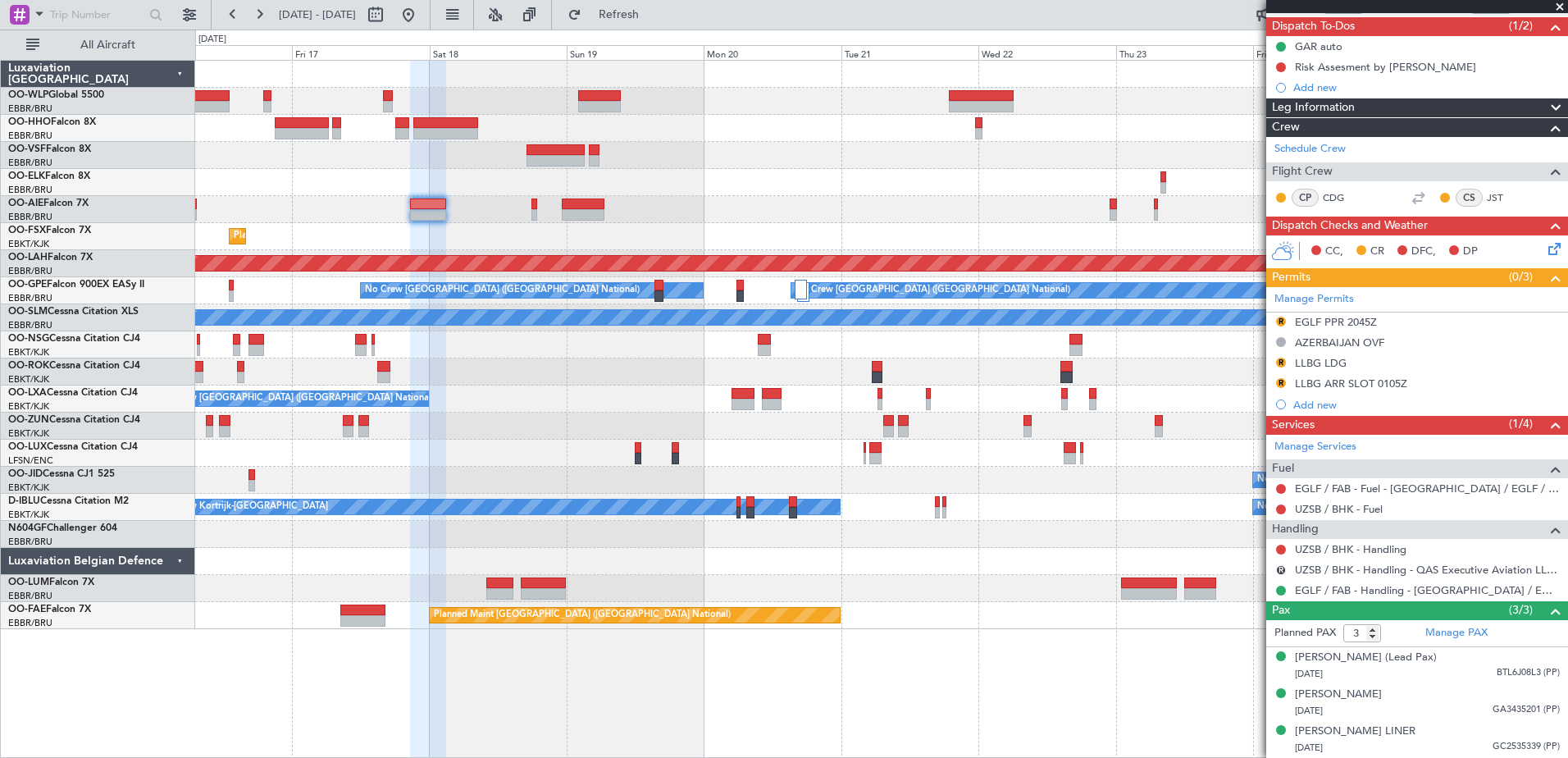
click at [896, 679] on div "- - FIMP 17:00 Z EBLG 05:10 Z No Crew [GEOGRAPHIC_DATA] (Brussels National) Pla…" at bounding box center [881, 409] width 1372 height 698
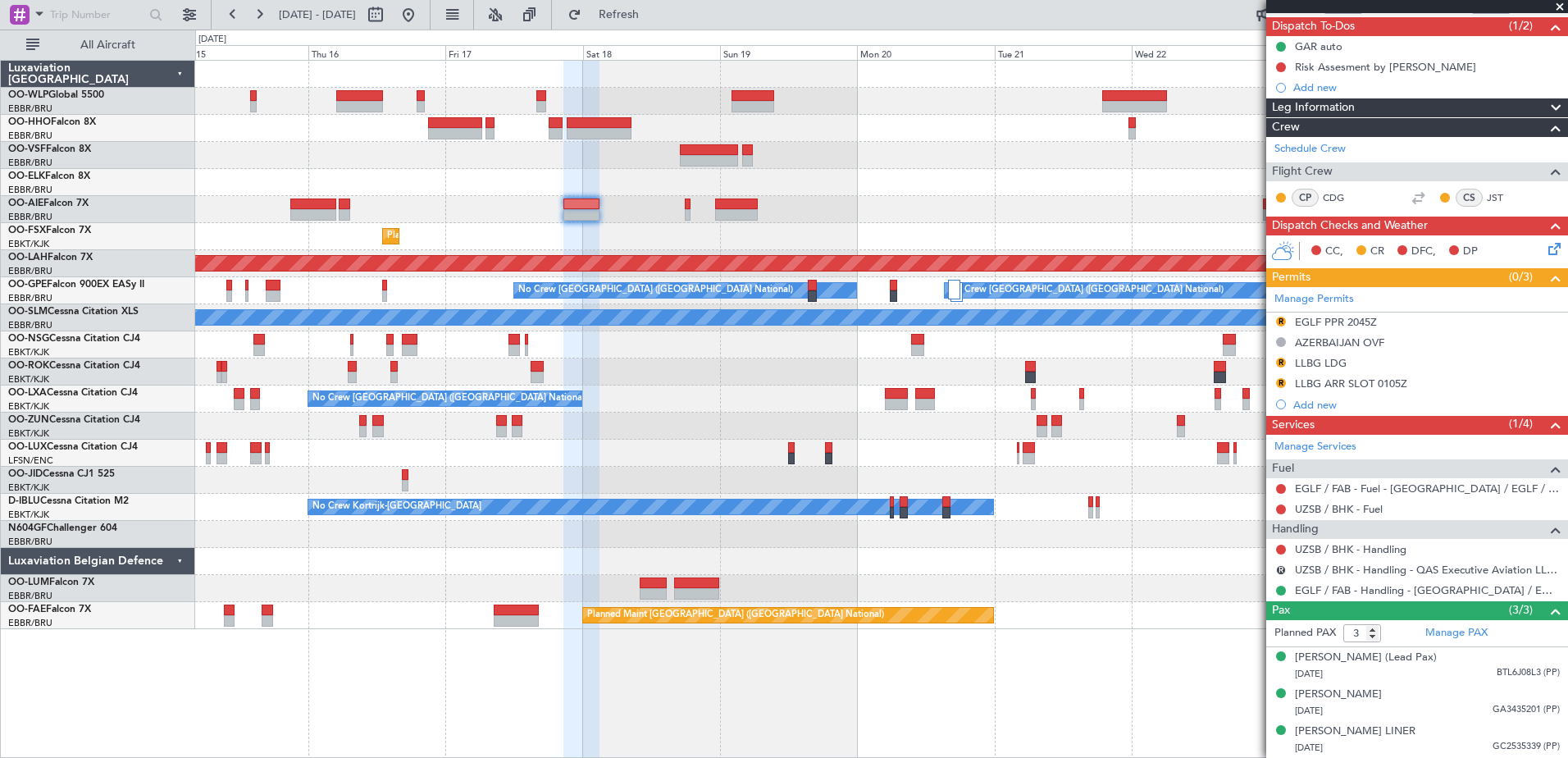
click at [692, 376] on div at bounding box center [881, 371] width 1371 height 27
click at [653, 17] on span "Refresh" at bounding box center [619, 15] width 69 height 12
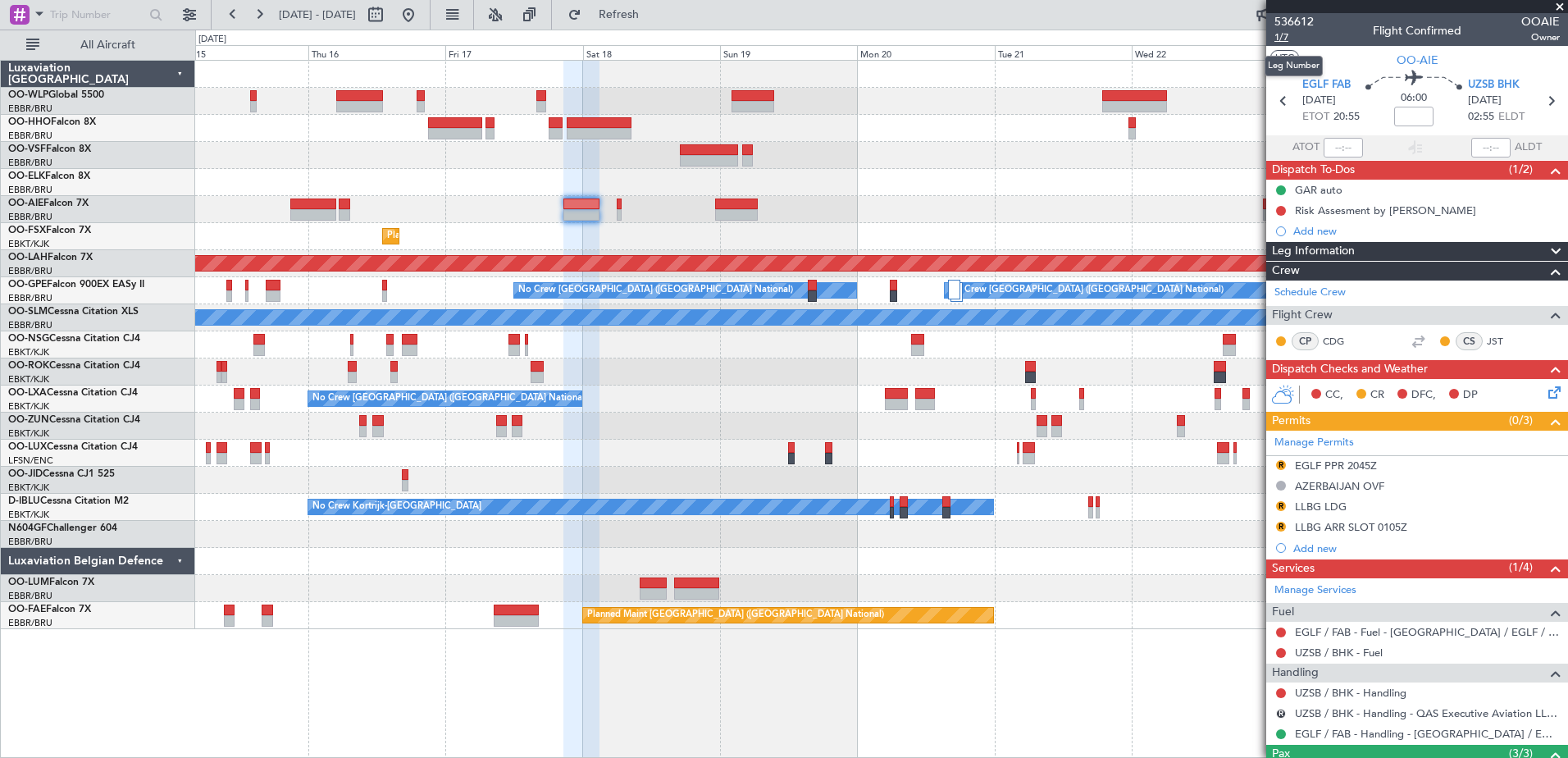
click at [1290, 33] on span "1/7" at bounding box center [1294, 37] width 39 height 14
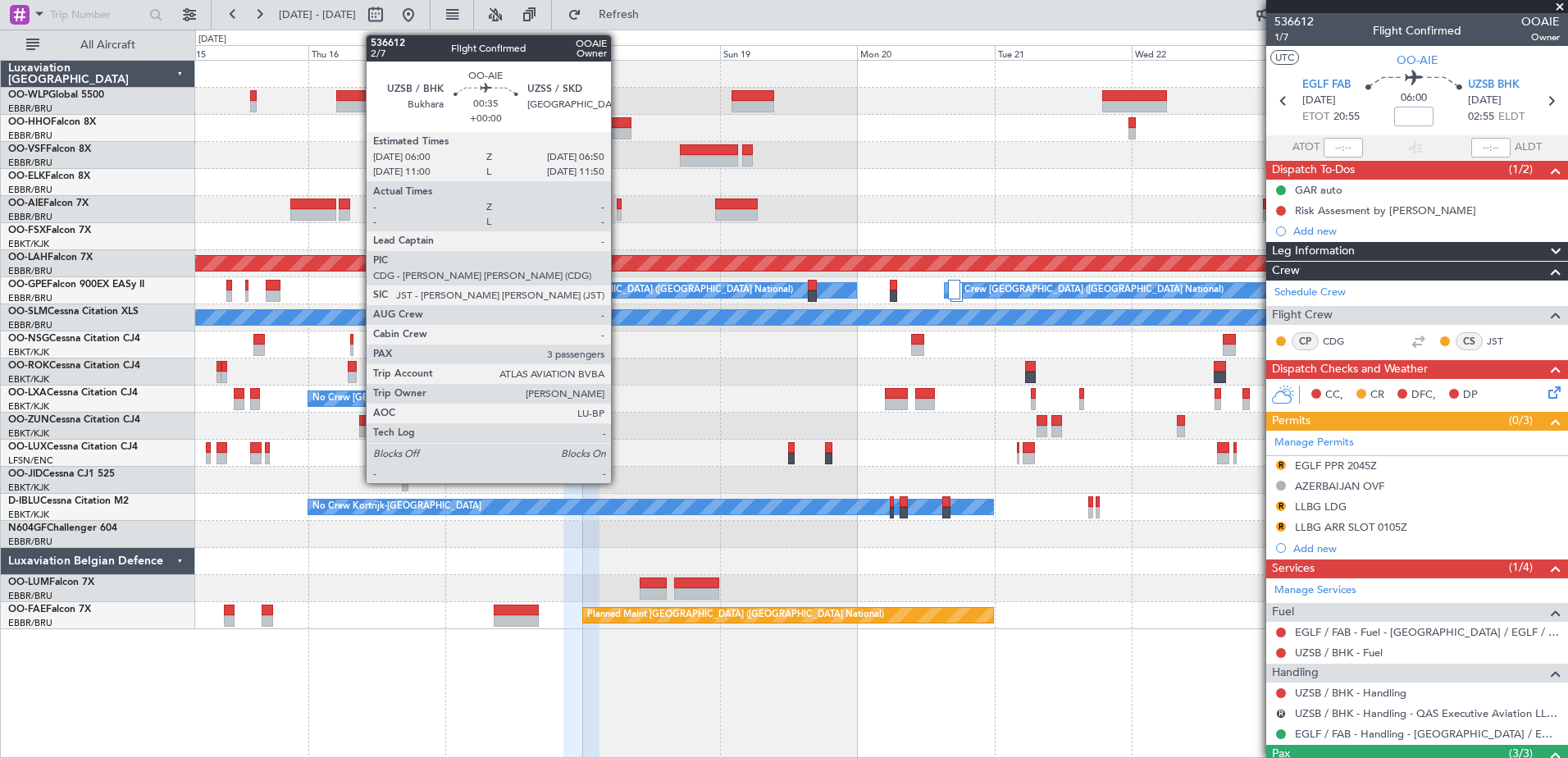
click at [618, 215] on div at bounding box center [619, 215] width 5 height 12
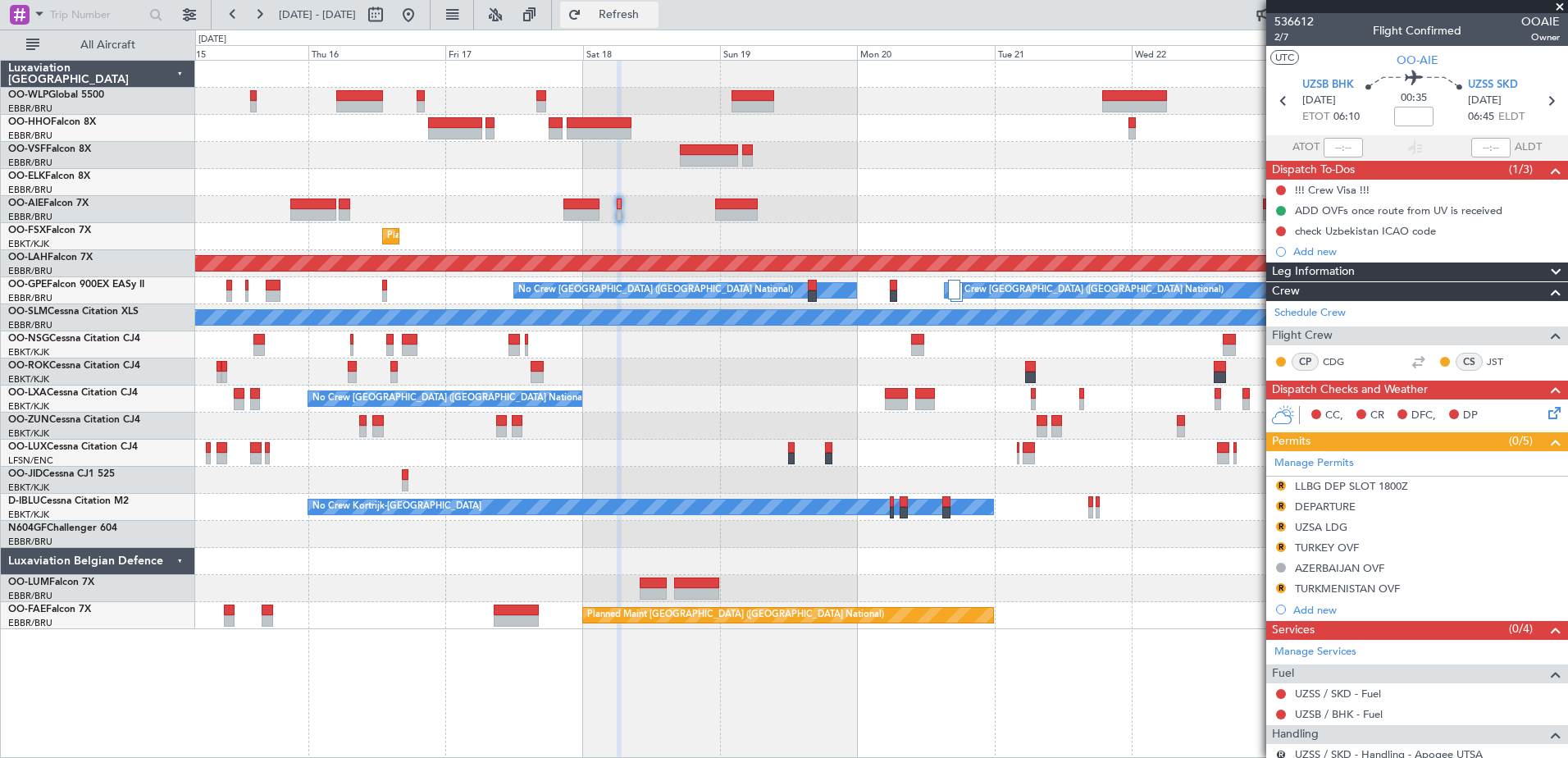
click at [653, 18] on span "Refresh" at bounding box center [619, 15] width 69 height 12
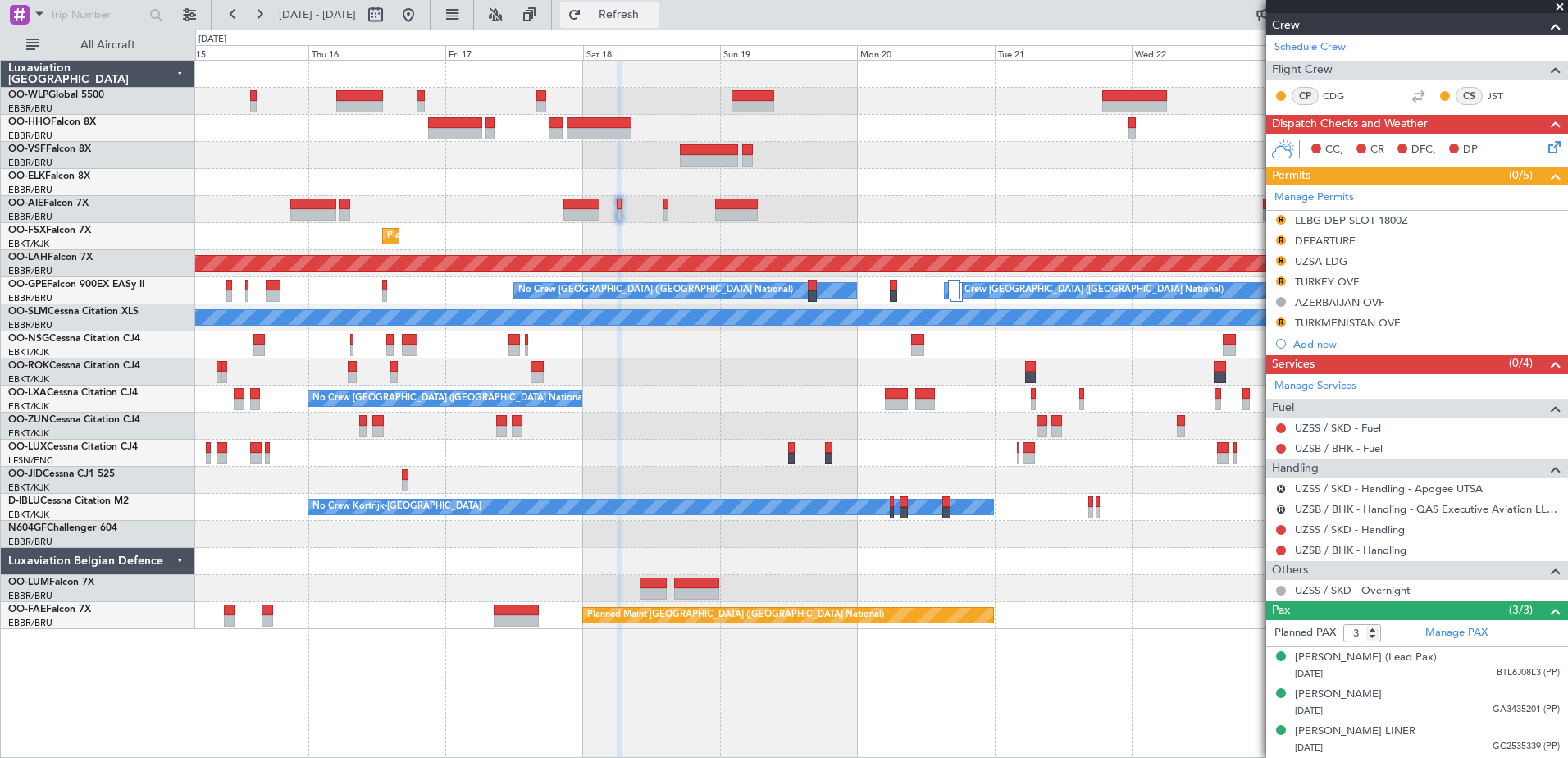
click at [653, 15] on span "Refresh" at bounding box center [619, 15] width 69 height 12
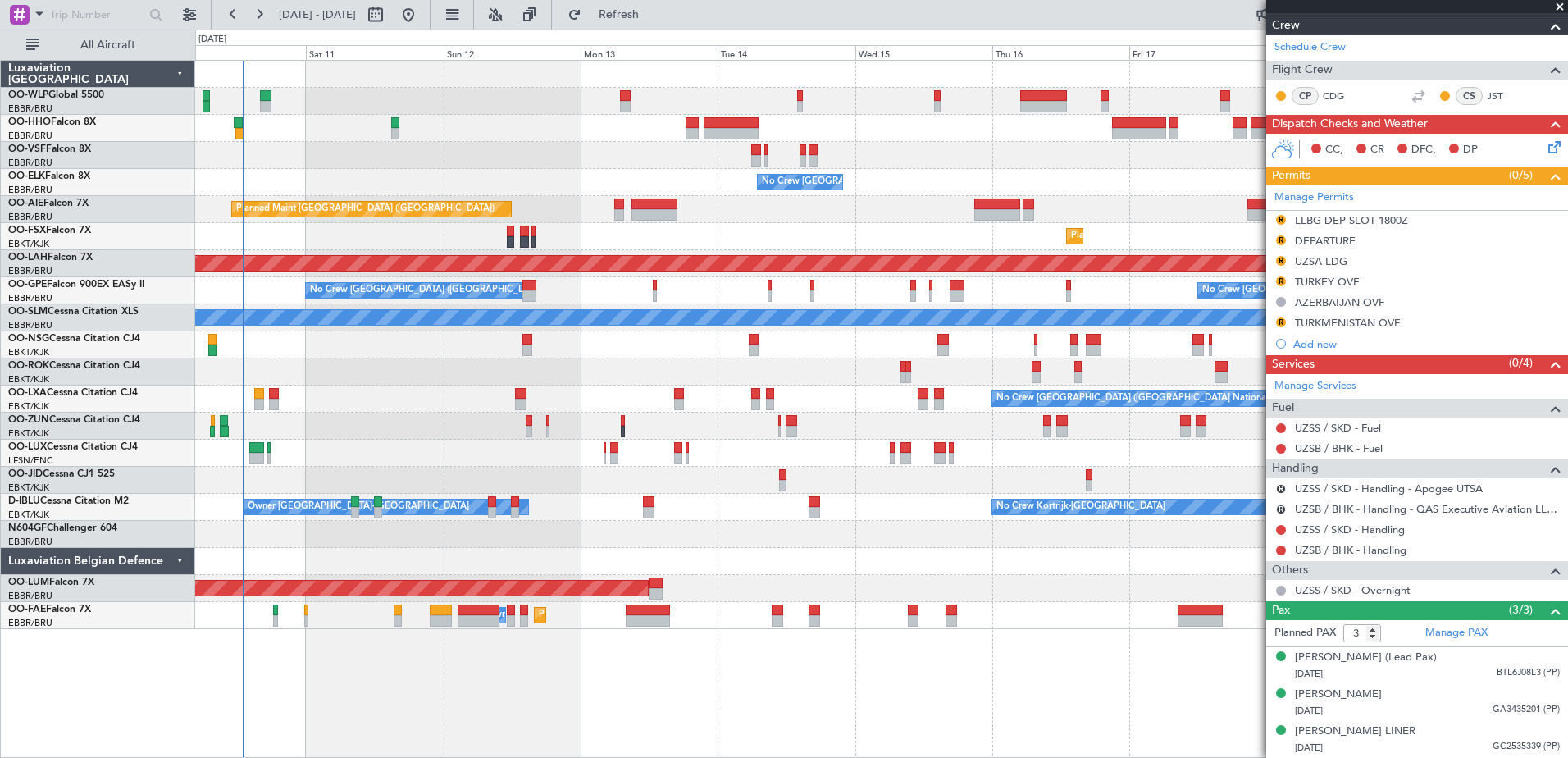
click at [992, 489] on div "Planned Maint Geneva (Cointrin) No Crew [GEOGRAPHIC_DATA] (Brussels National) P…" at bounding box center [881, 345] width 1371 height 568
click at [653, 19] on span "Refresh" at bounding box center [619, 15] width 69 height 12
click at [866, 238] on div "Planned Maint Geneva (Cointrin) No Crew [GEOGRAPHIC_DATA] (Brussels National) P…" at bounding box center [881, 345] width 1371 height 568
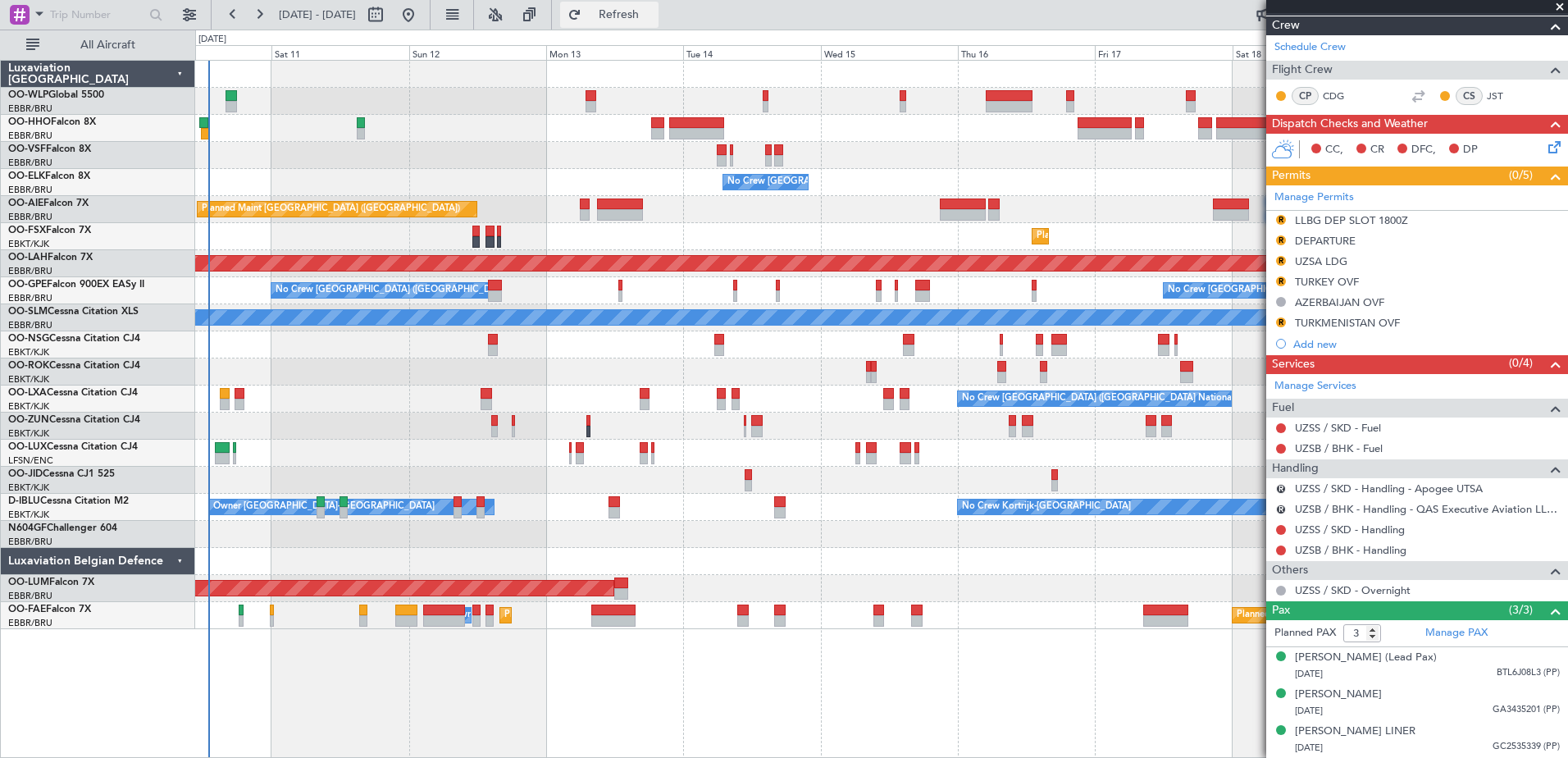
click at [651, 13] on span "Refresh" at bounding box center [619, 15] width 69 height 12
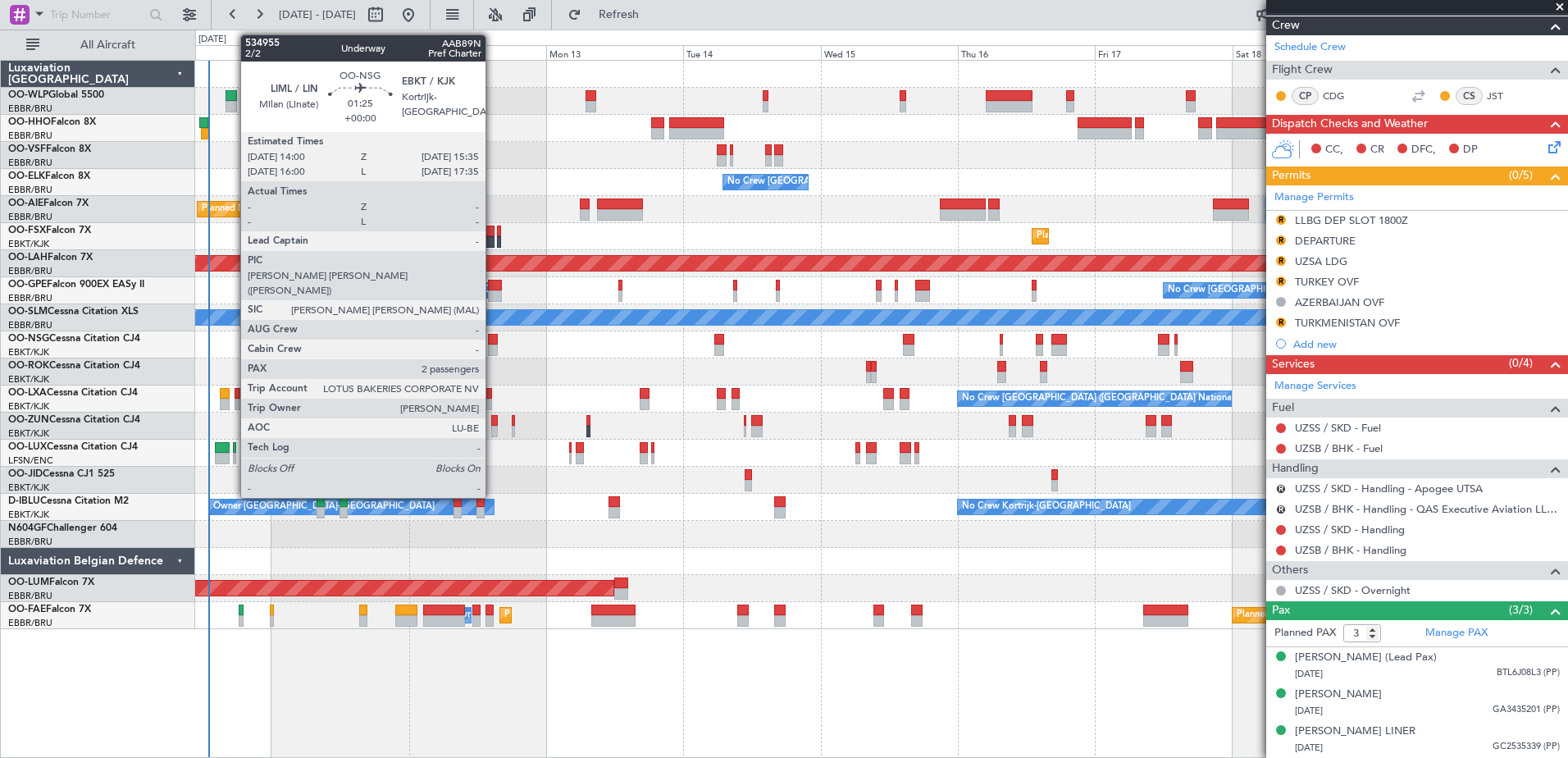
click at [493, 346] on div at bounding box center [493, 351] width 10 height 12
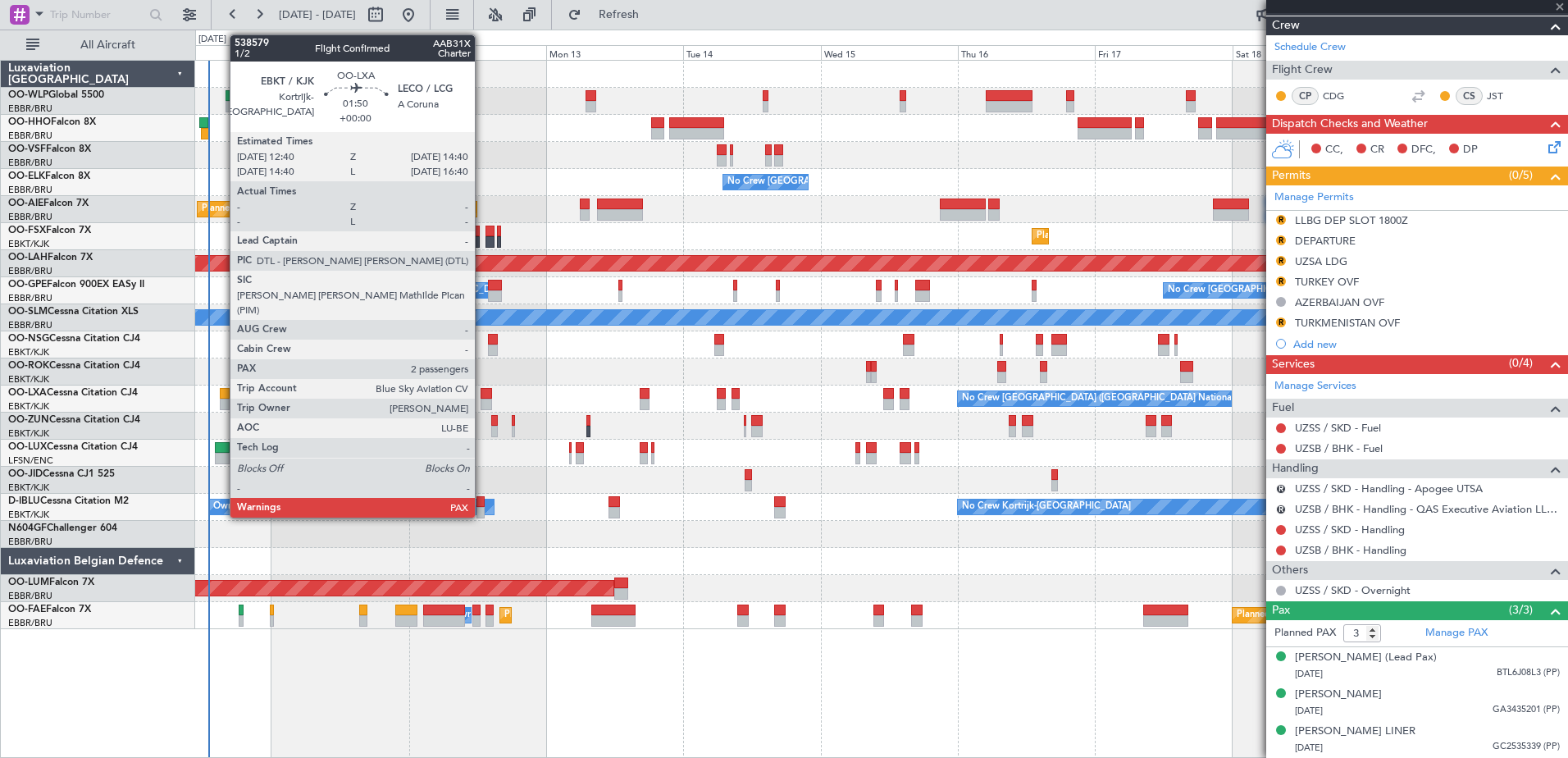
type input "2"
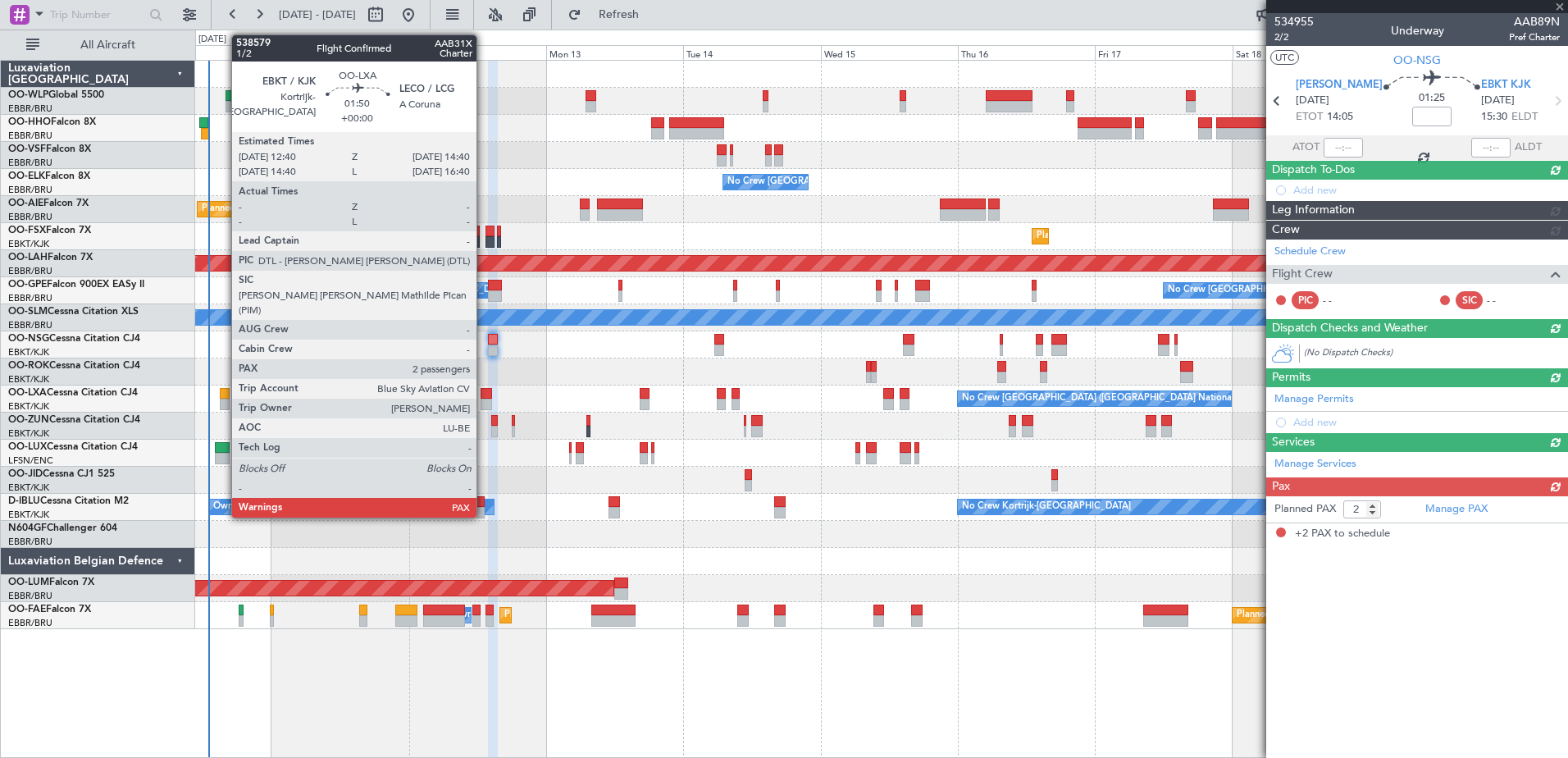
scroll to position [0, 0]
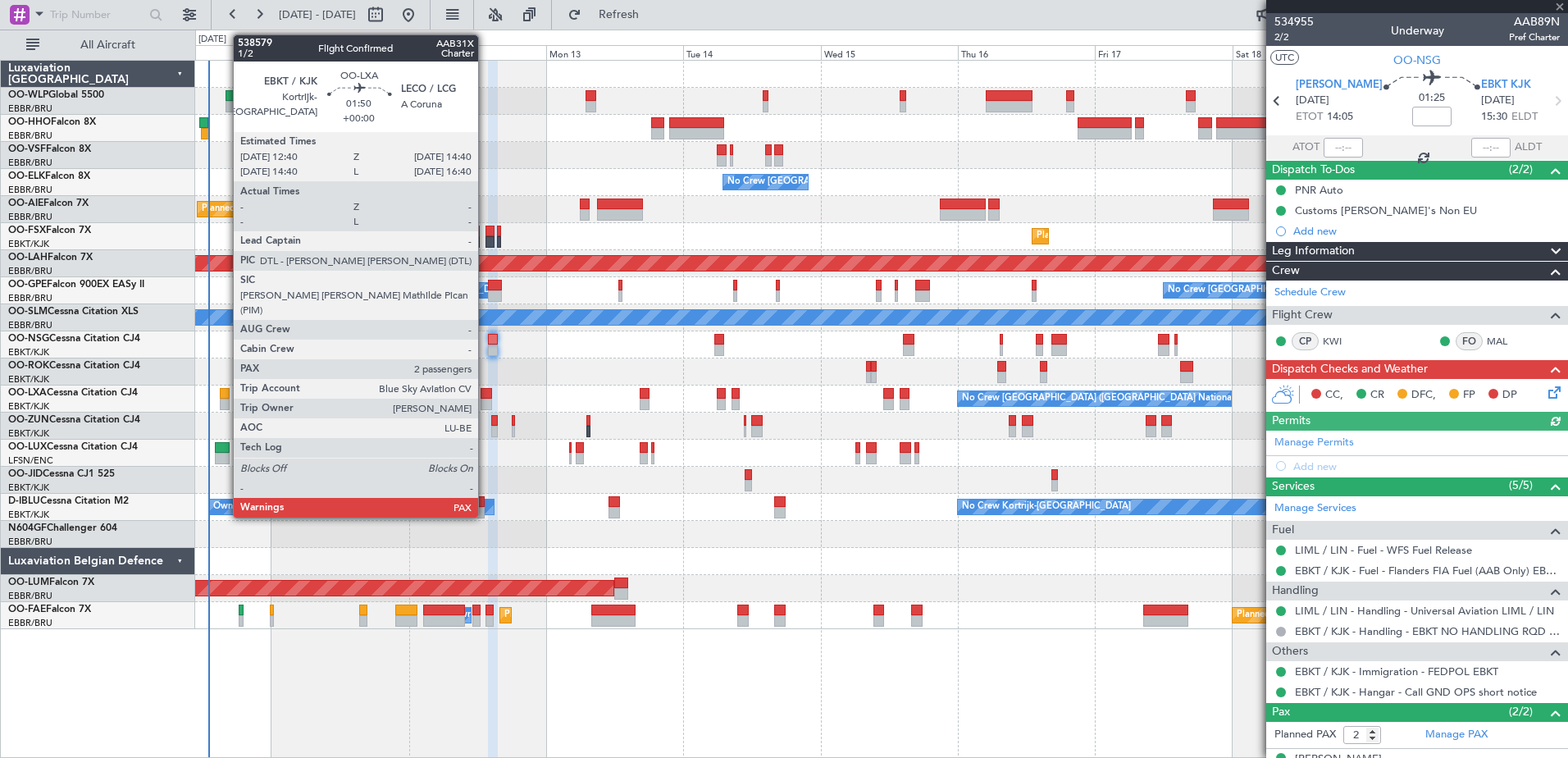
click at [485, 402] on div at bounding box center [487, 405] width 12 height 12
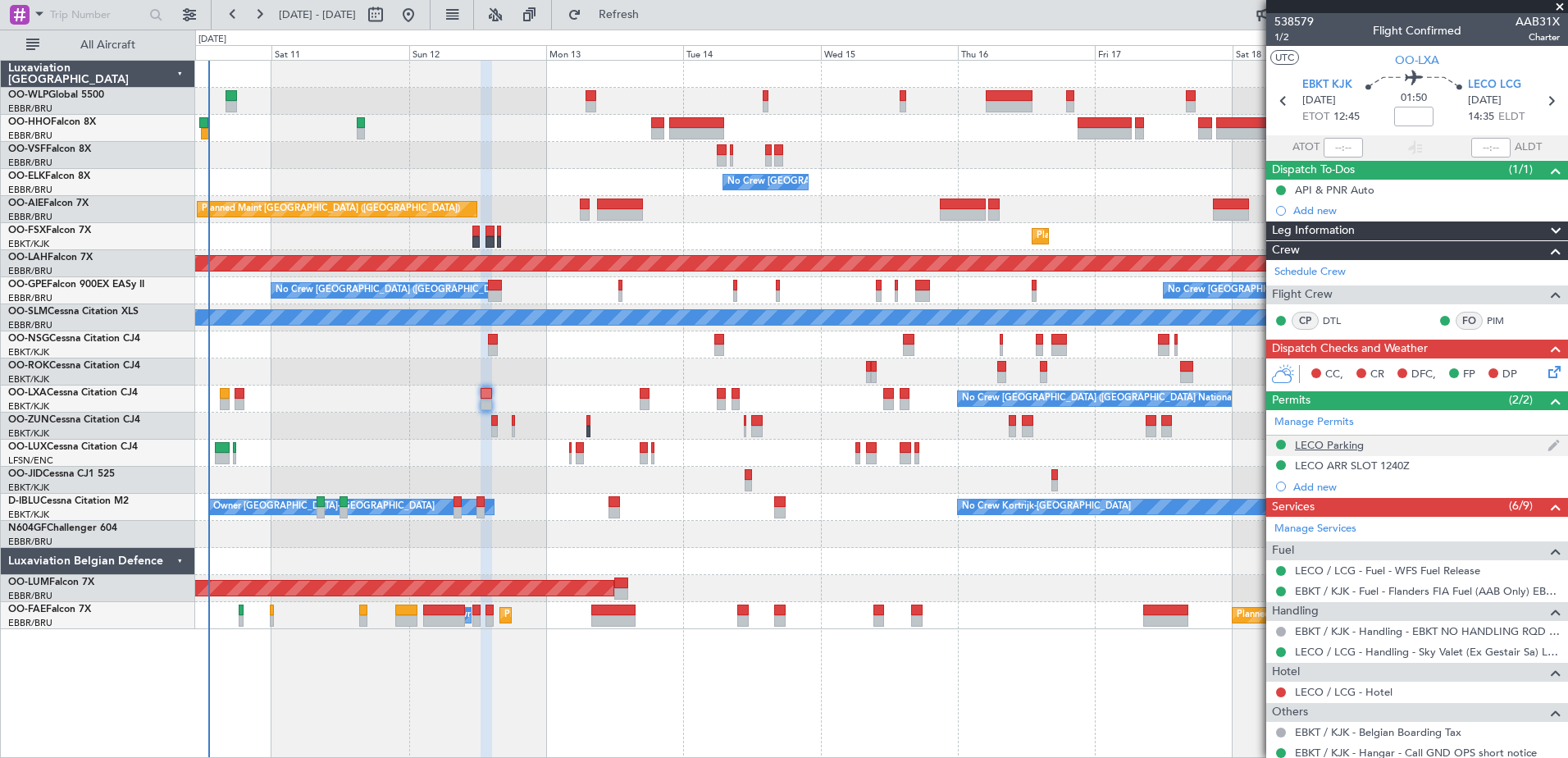
scroll to position [154, 0]
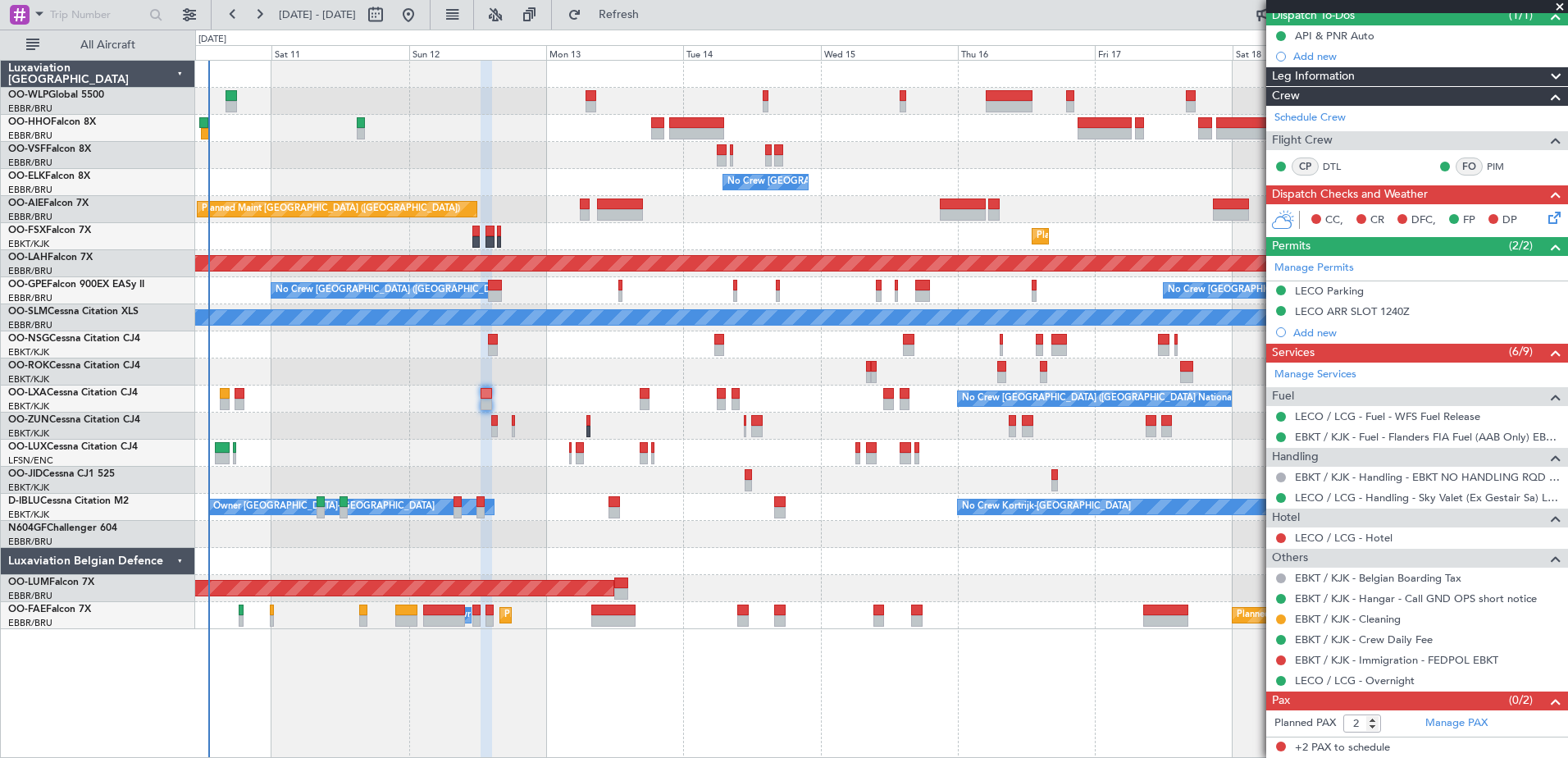
click at [498, 431] on div at bounding box center [881, 426] width 1371 height 27
click at [498, 421] on div at bounding box center [881, 426] width 1371 height 27
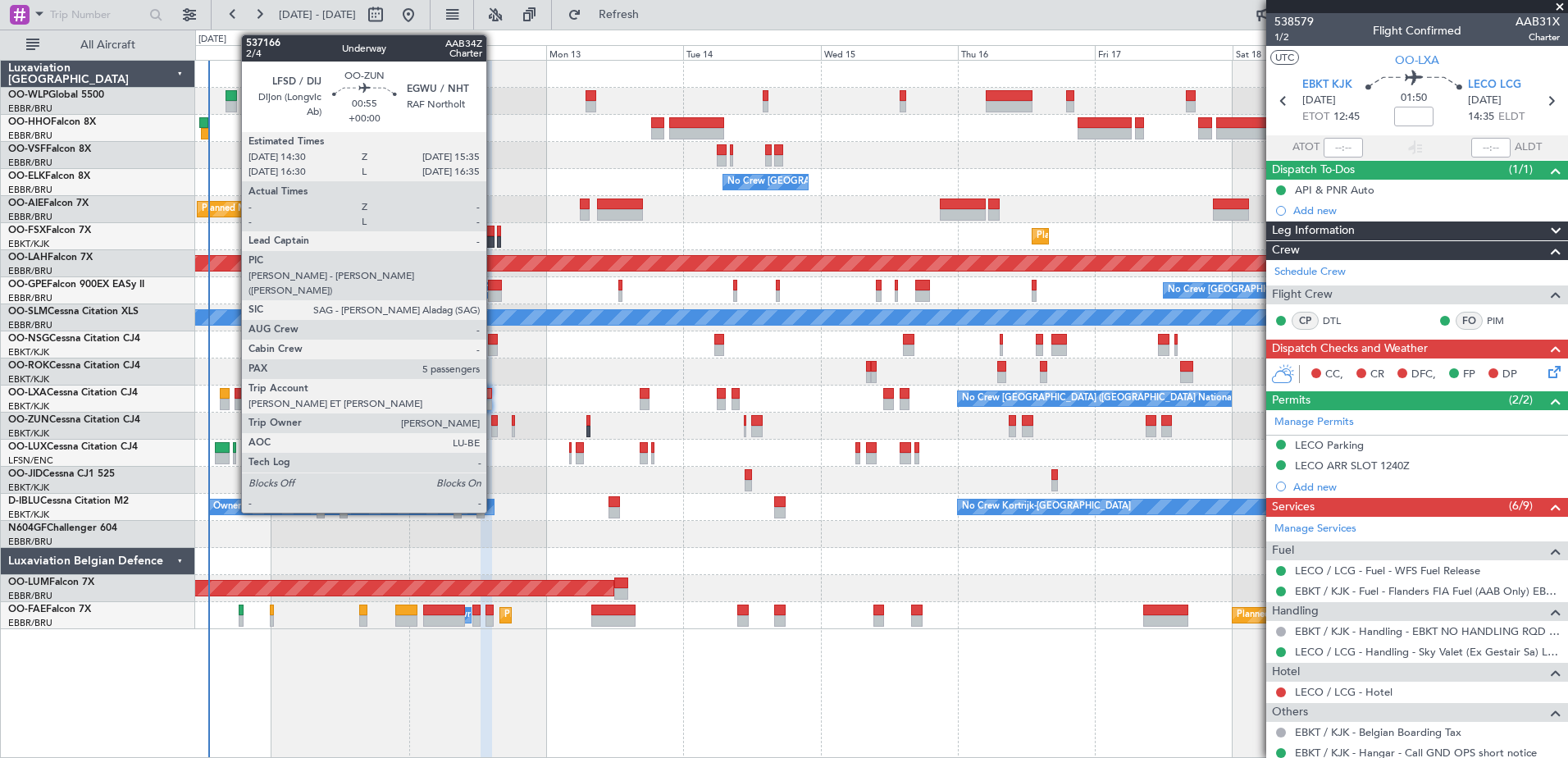
click at [493, 428] on div at bounding box center [494, 432] width 7 height 12
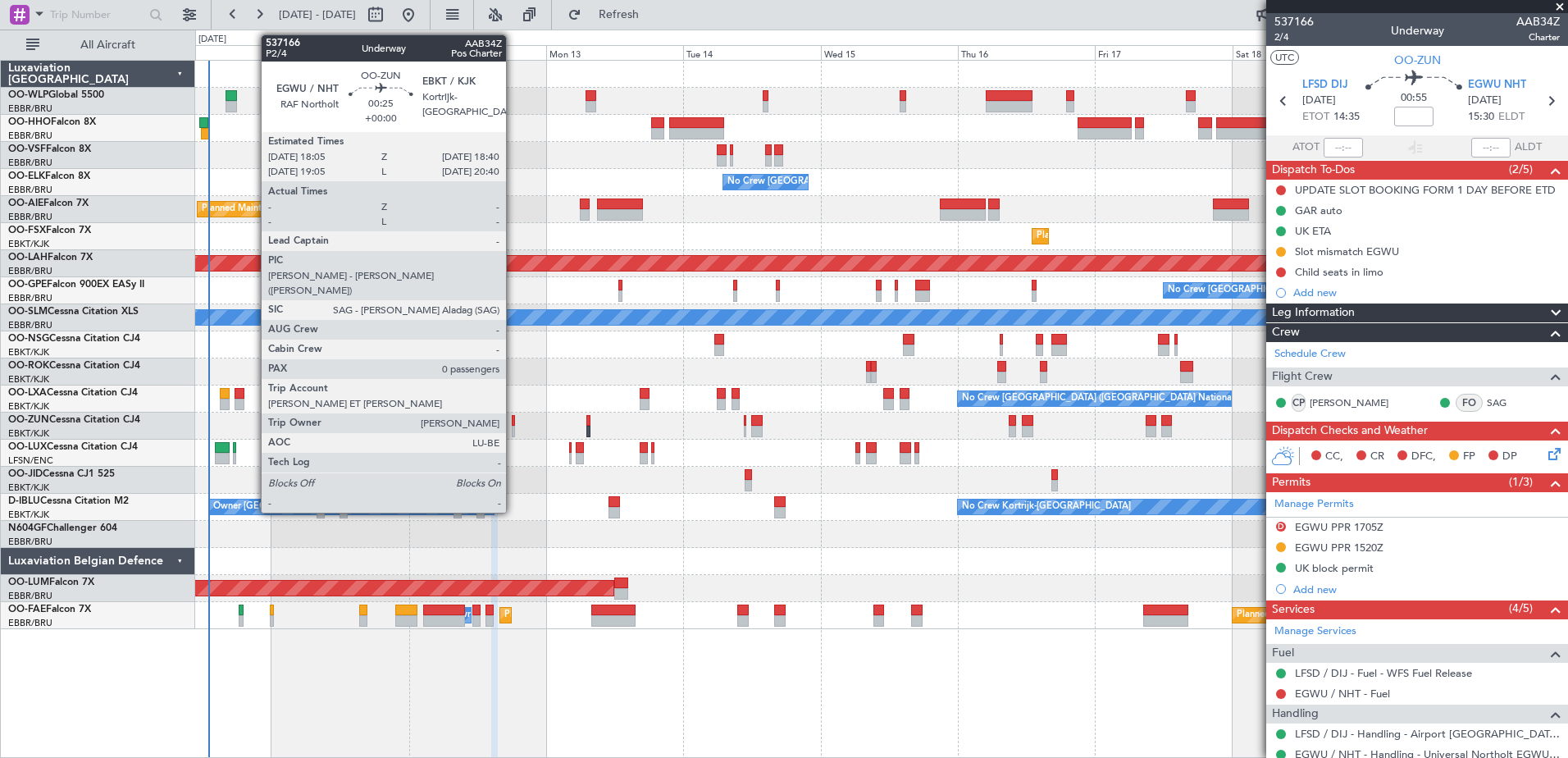
click at [513, 430] on div at bounding box center [513, 432] width 4 height 12
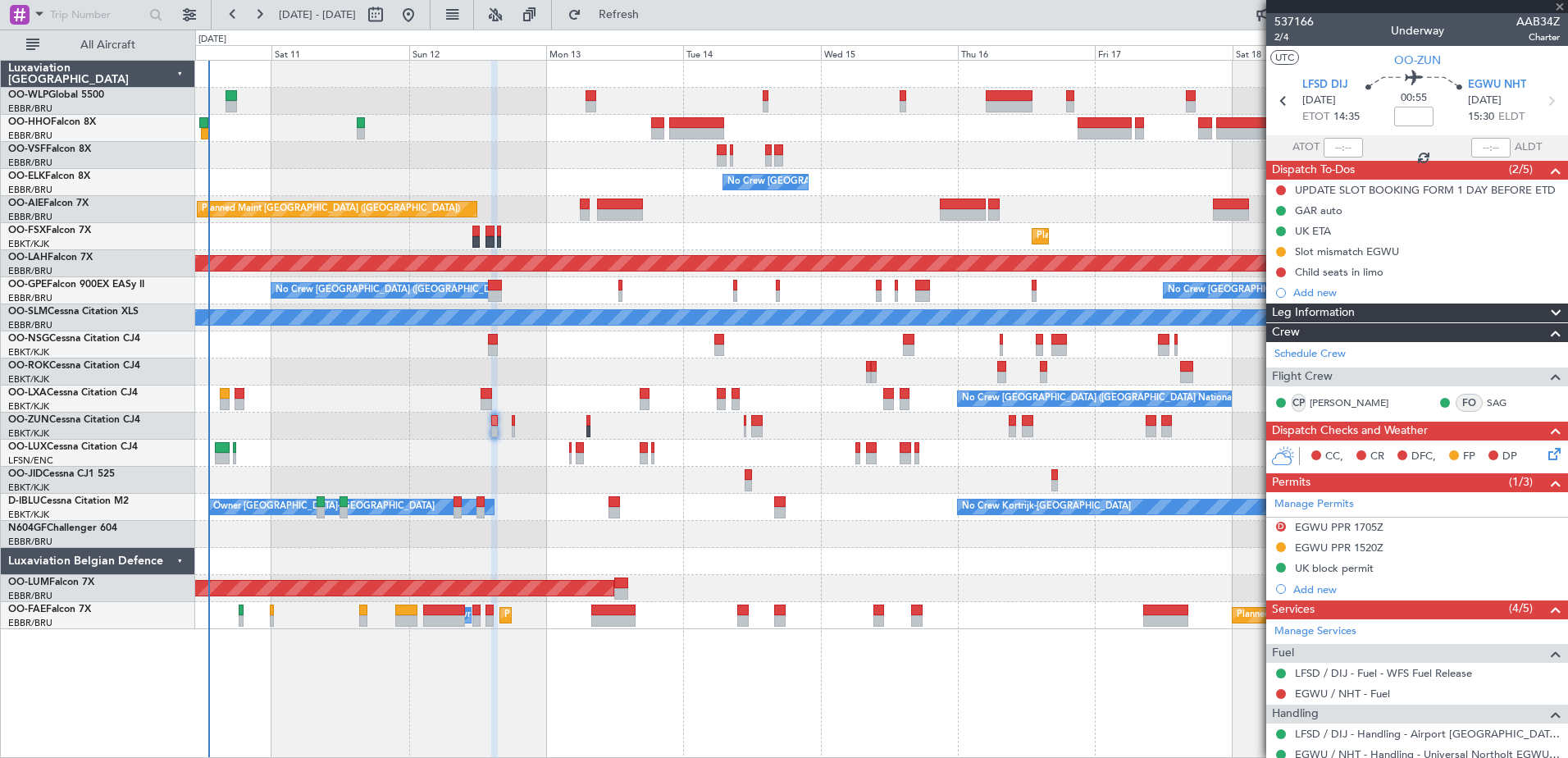
type input "0"
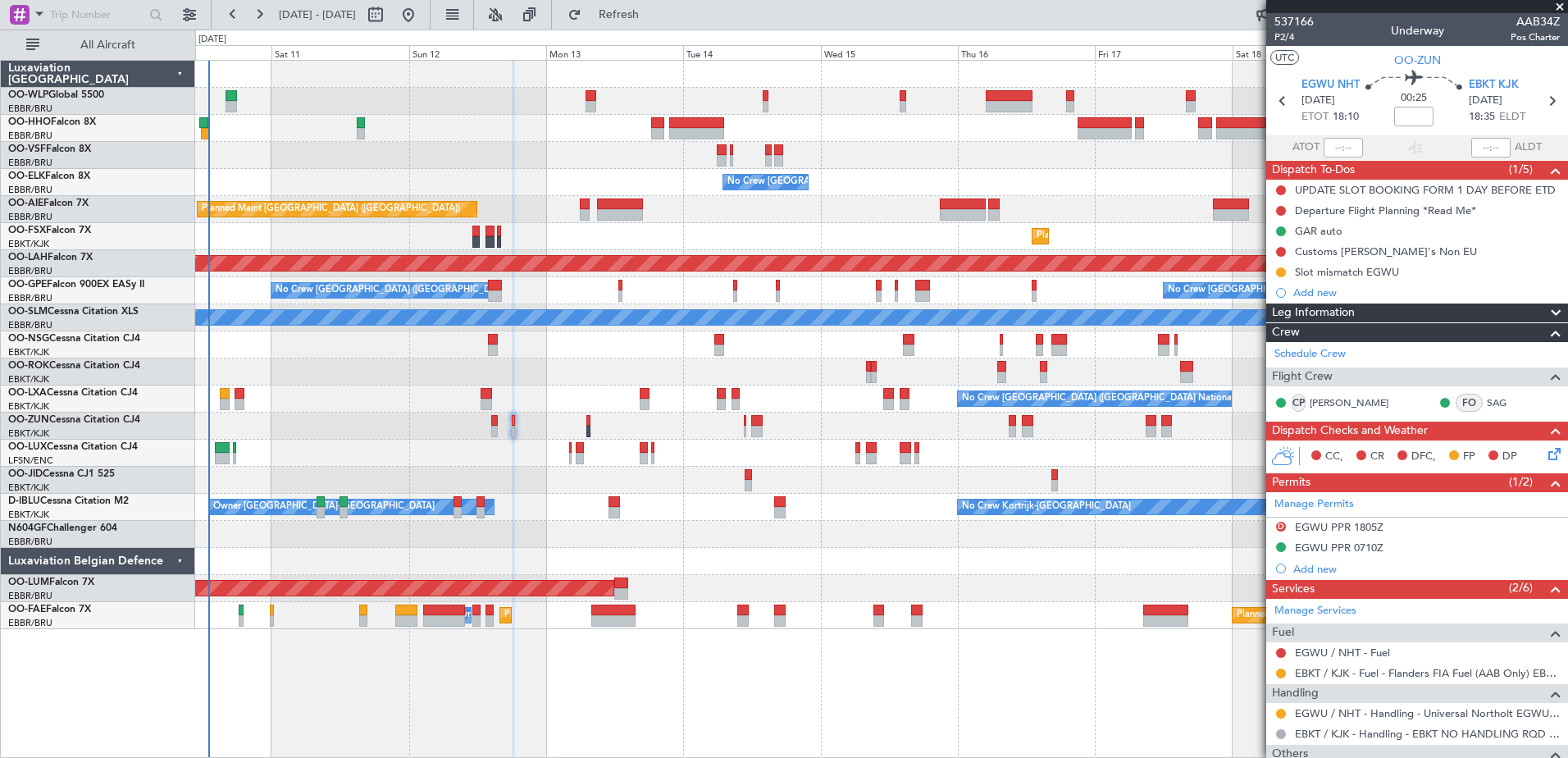
scroll to position [113, 0]
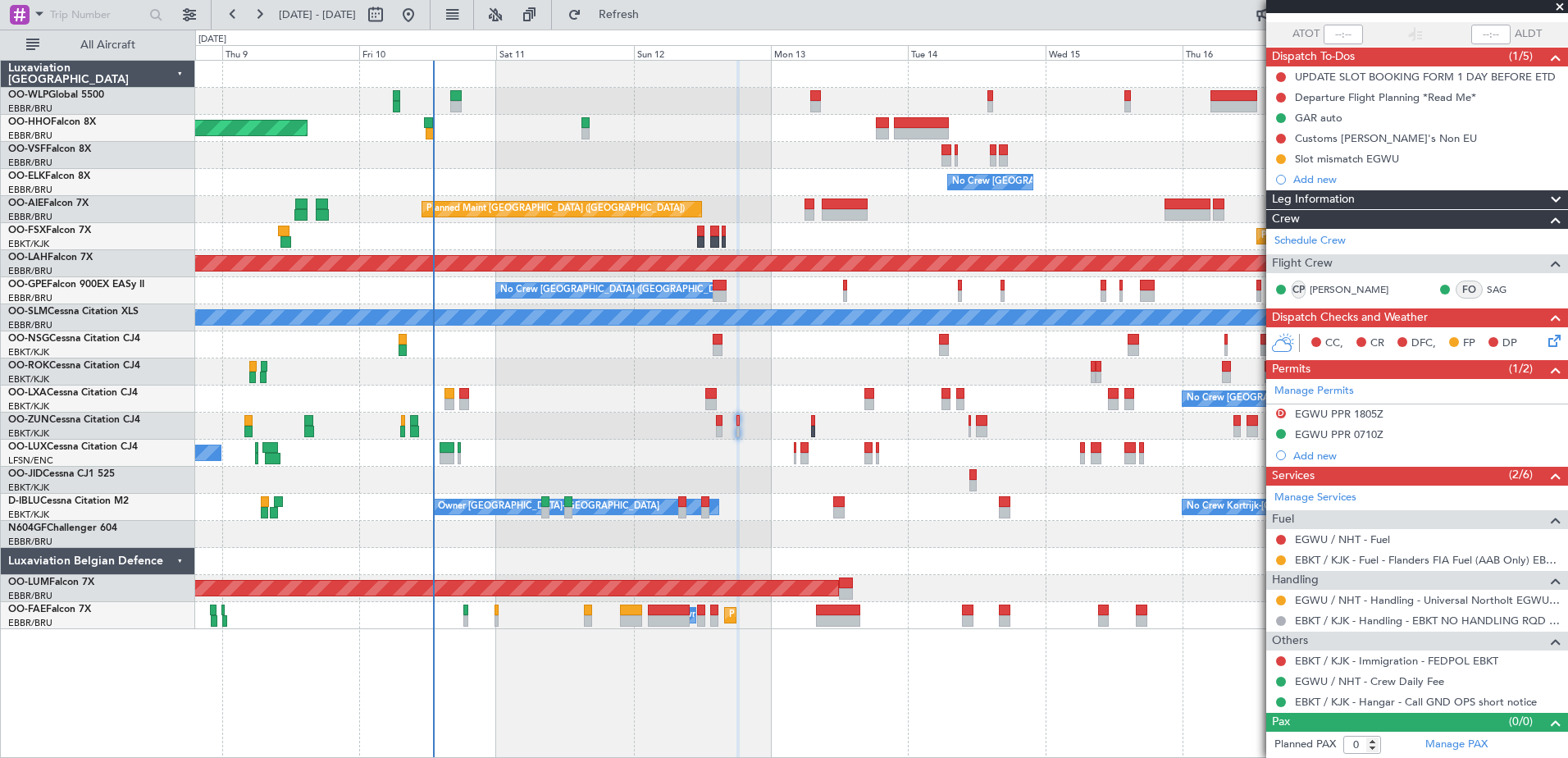
click at [818, 555] on div "Planned Maint Geneva (Cointrin) No Crew Brussels (Brussels National) Planned Ma…" at bounding box center [881, 345] width 1371 height 568
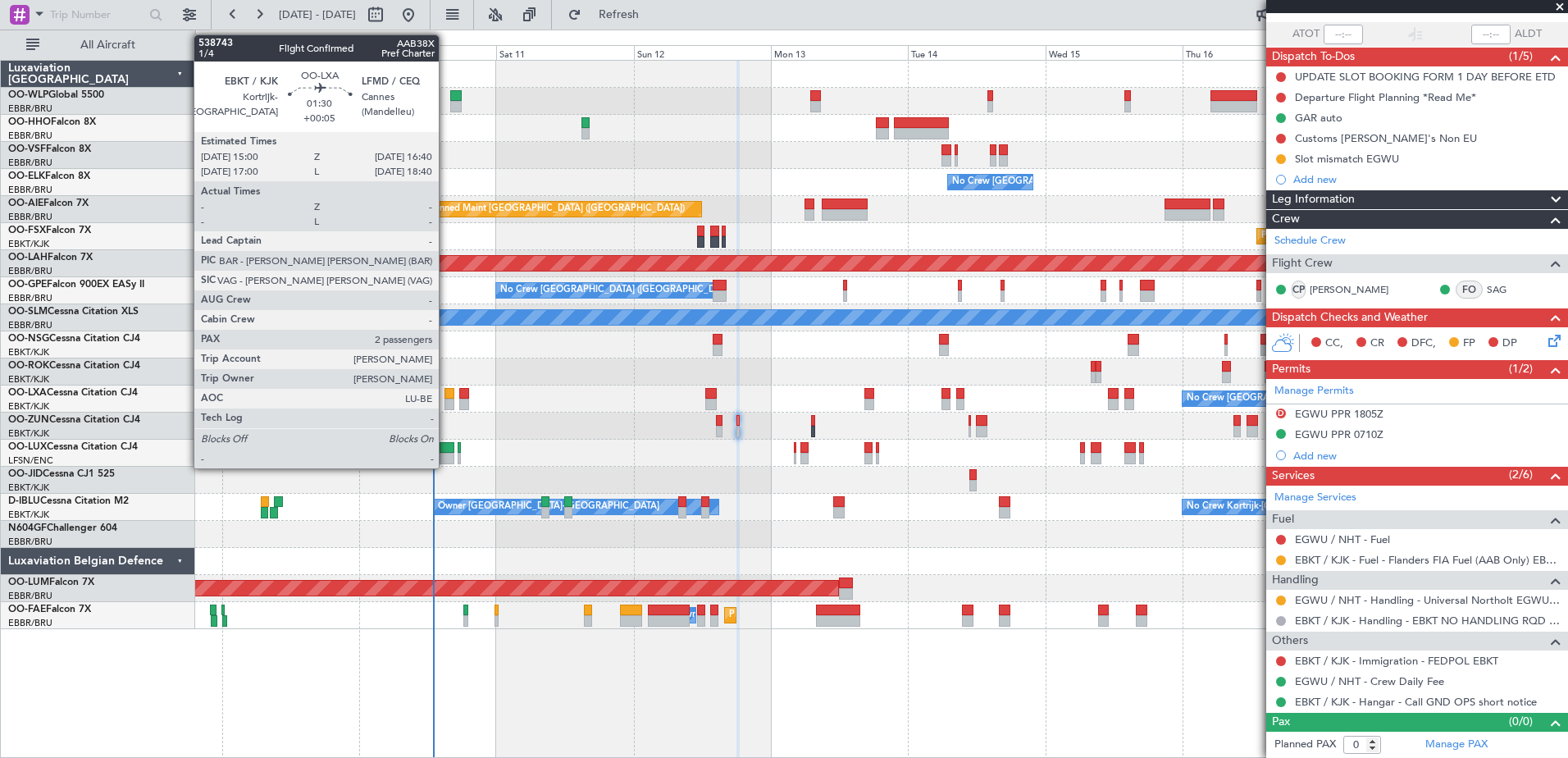
click at [446, 398] on div at bounding box center [449, 394] width 10 height 12
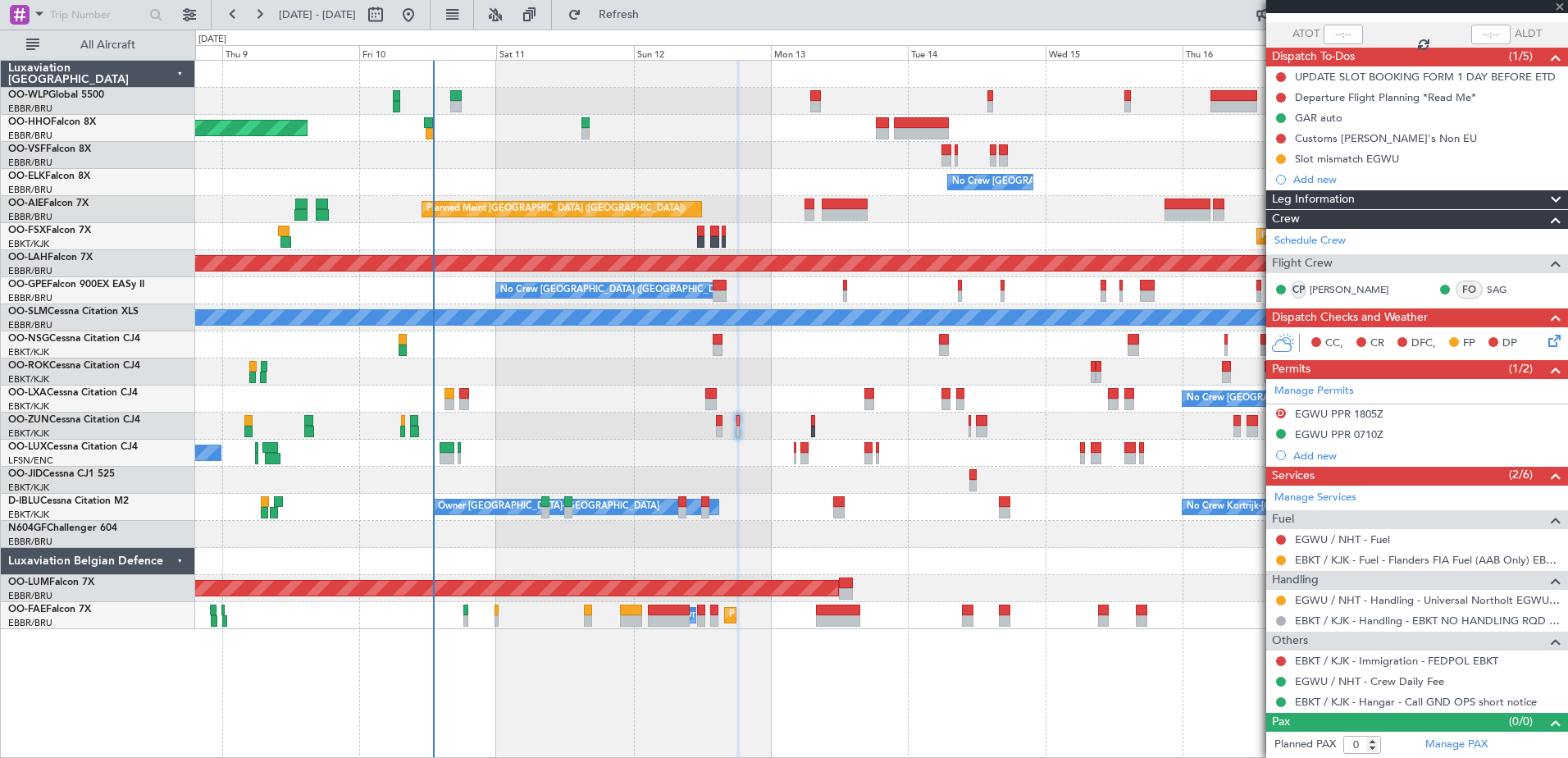
type input "+00:05"
type input "2"
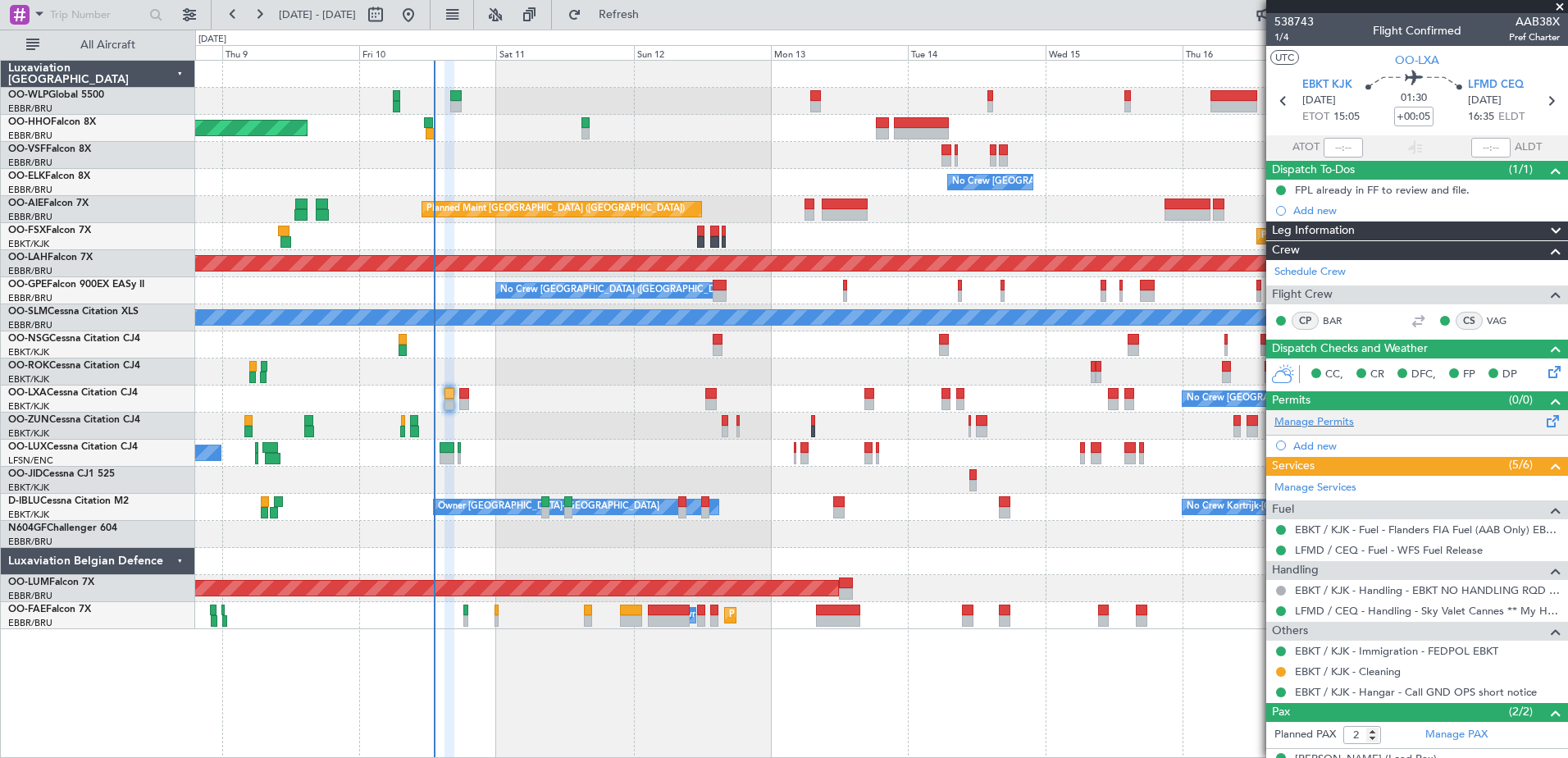
scroll to position [64, 0]
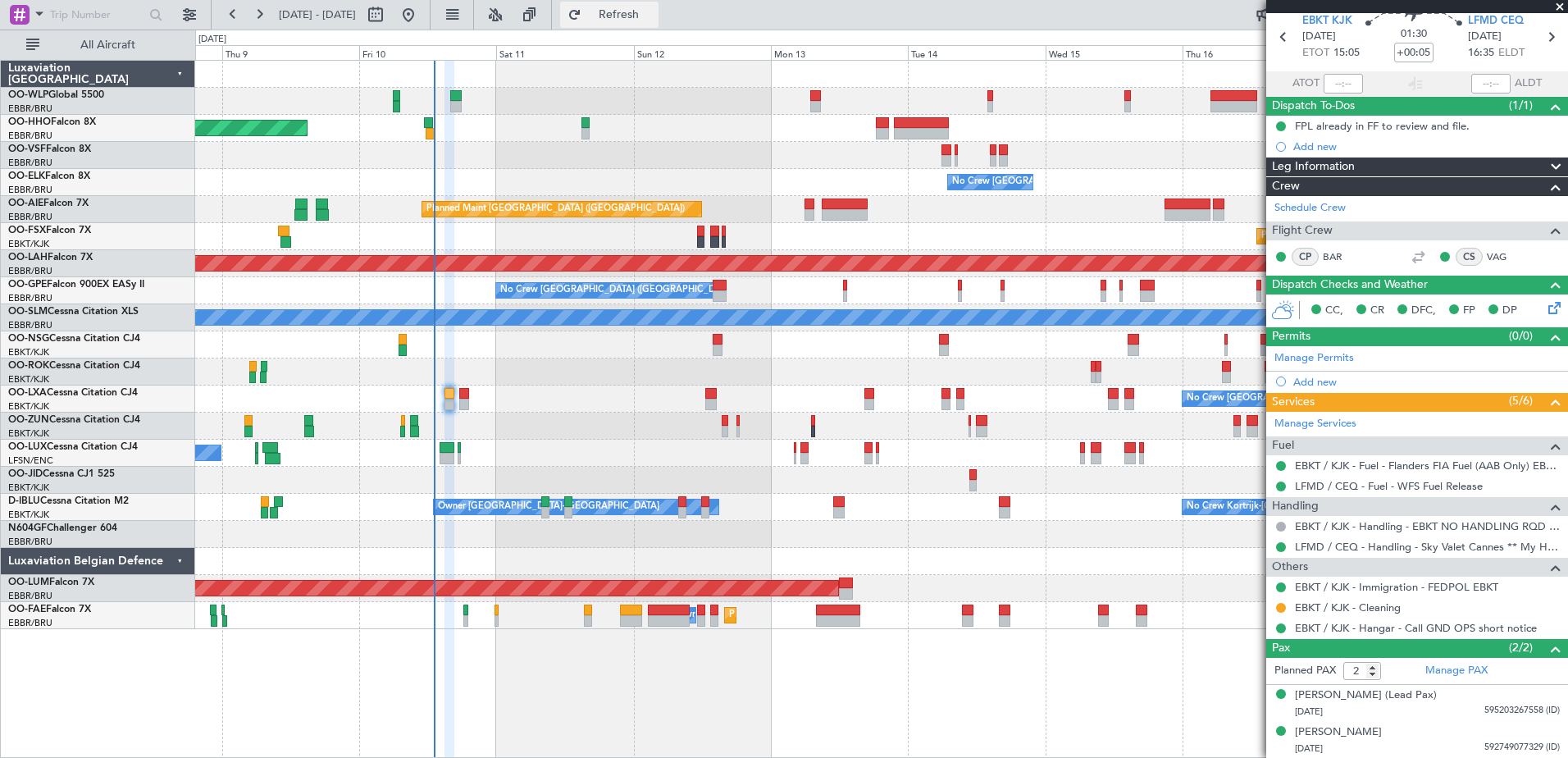
click at [653, 14] on span "Refresh" at bounding box center [619, 15] width 69 height 12
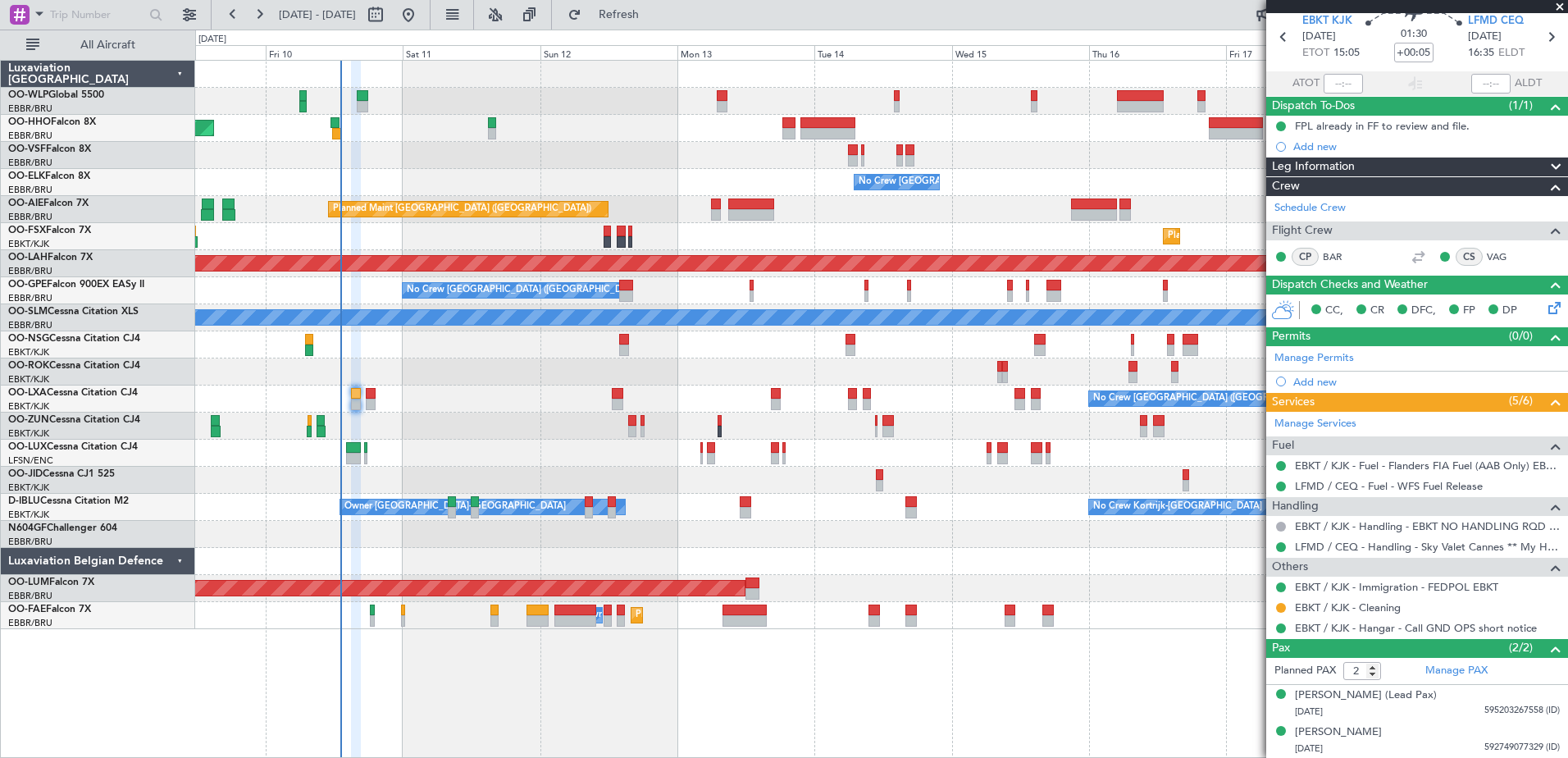
click at [636, 473] on div "Planned Maint Geneva (Cointrin) No Crew Brussels (Brussels National) Planned Ma…" at bounding box center [881, 345] width 1371 height 568
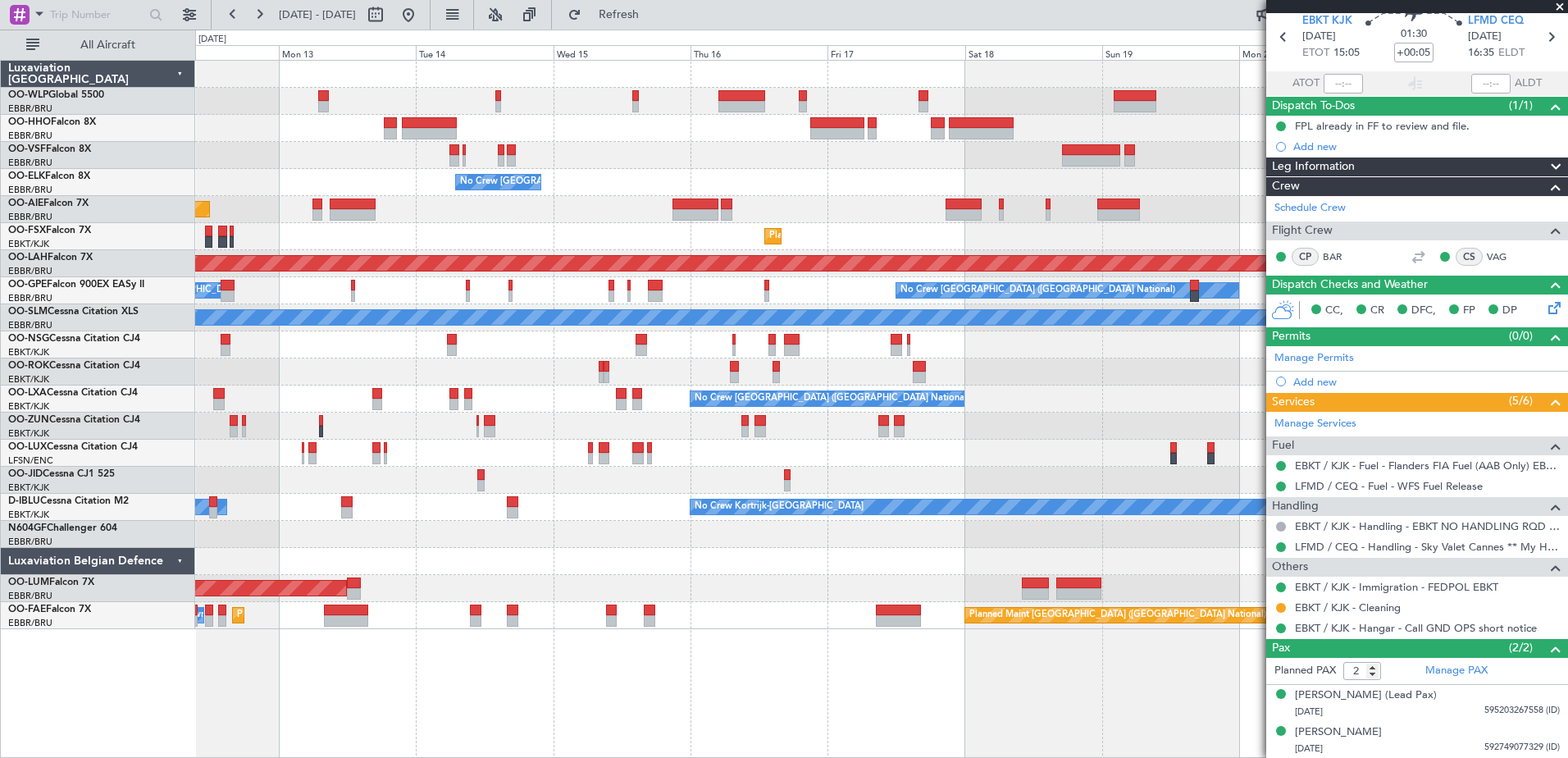
click at [774, 197] on div "No Crew Brussels (Brussels National) Planned Maint London (Farnborough) Planned…" at bounding box center [881, 345] width 1371 height 568
click at [658, 23] on button "Refresh" at bounding box center [610, 14] width 99 height 26
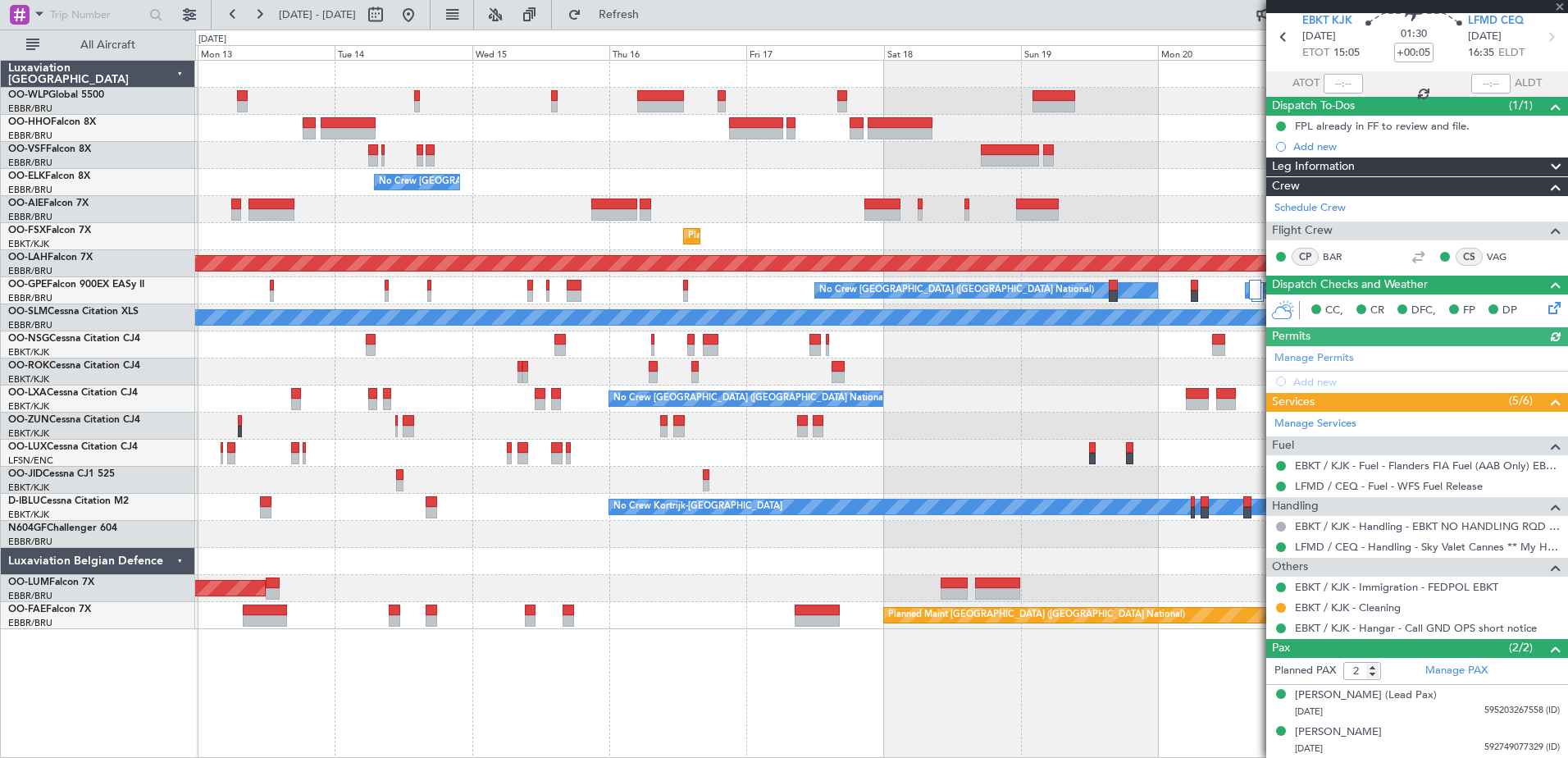
click at [655, 177] on div "No Crew Brussels (Brussels National) Planned Maint London (Farnborough) Planned…" at bounding box center [881, 345] width 1371 height 568
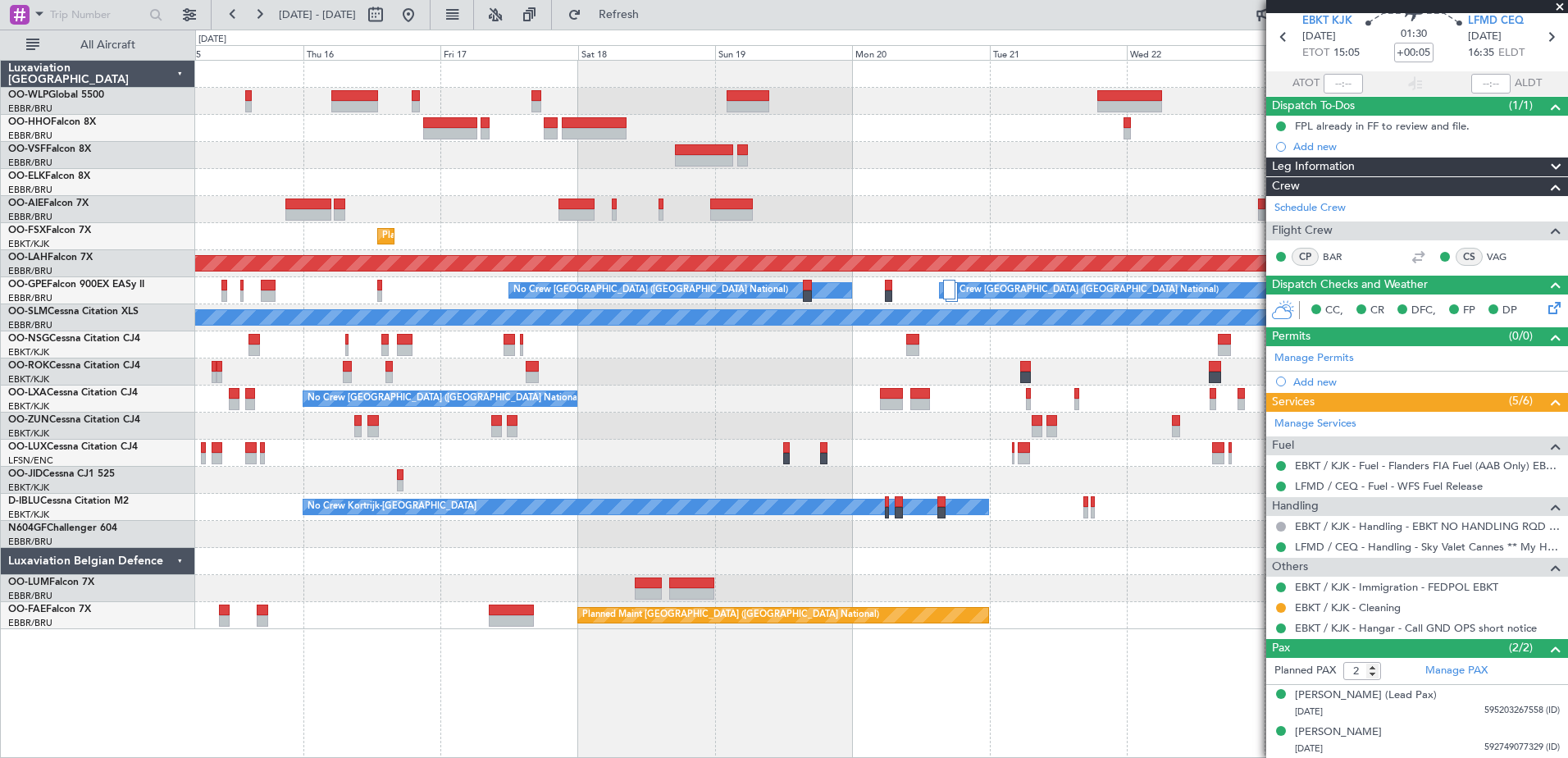
click at [693, 238] on div "Planned Maint Kortrijk-[GEOGRAPHIC_DATA]" at bounding box center [881, 237] width 1371 height 27
